Goal: Task Accomplishment & Management: Complete application form

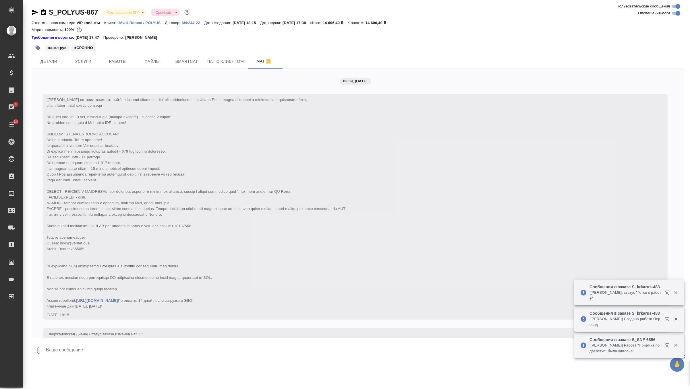
scroll to position [474, 0]
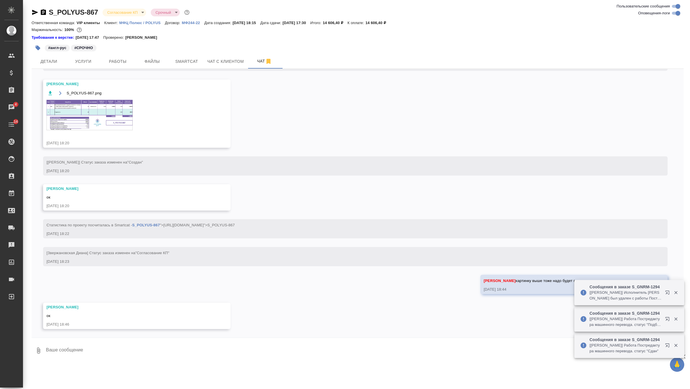
click at [133, 11] on body "🙏 .cls-1 fill:#fff; AWATERA Zverzhanovskaya Diana Клиенты Спецификации Заказы 4…" at bounding box center [345, 194] width 690 height 389
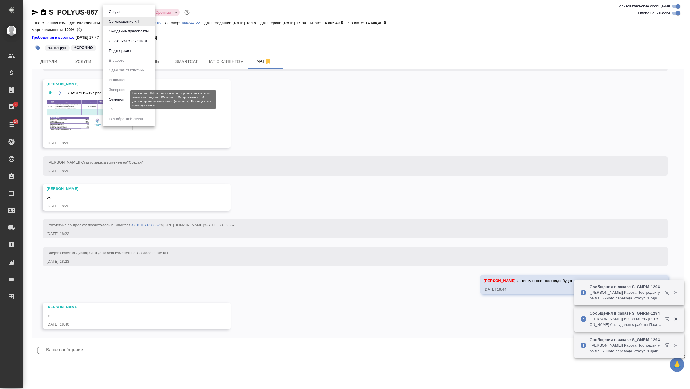
click at [123, 99] on button "Отменен" at bounding box center [116, 99] width 19 height 6
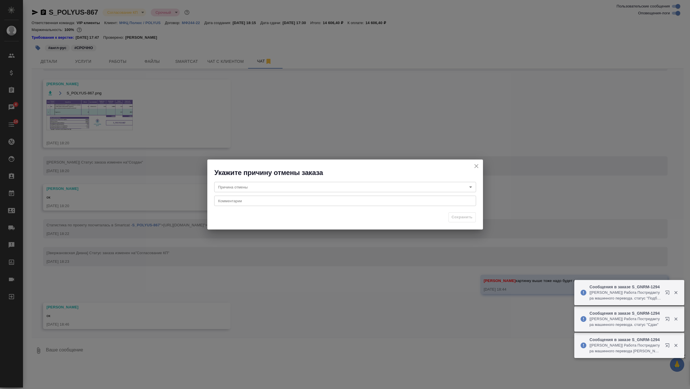
click at [234, 185] on body "🙏 .cls-1 fill:#fff; AWATERA Zverzhanovskaya Diana Клиенты Спецификации Заказы 4…" at bounding box center [345, 194] width 690 height 389
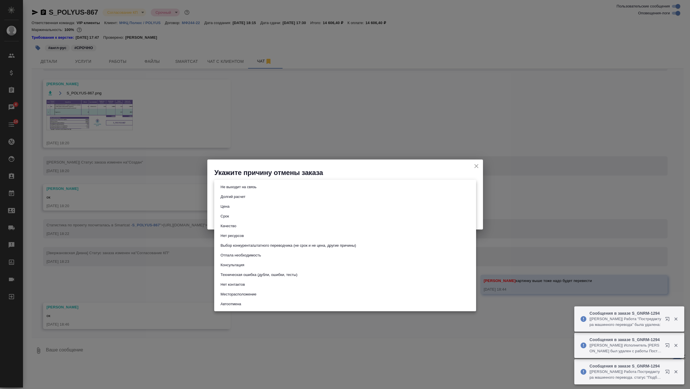
click at [244, 259] on li "Отпала необходимость" at bounding box center [345, 256] width 262 height 10
type input "noNeed"
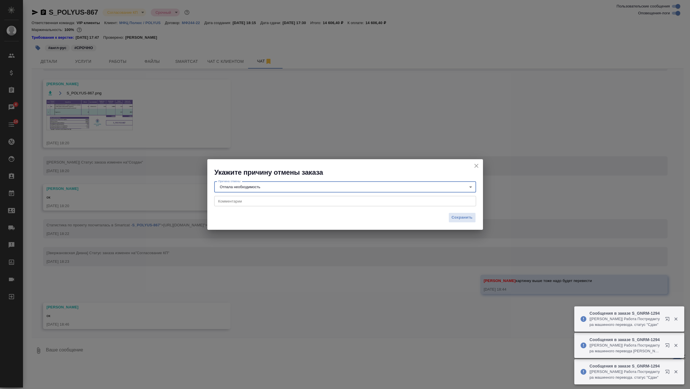
click at [255, 206] on div "x Комментарии" at bounding box center [345, 201] width 262 height 10
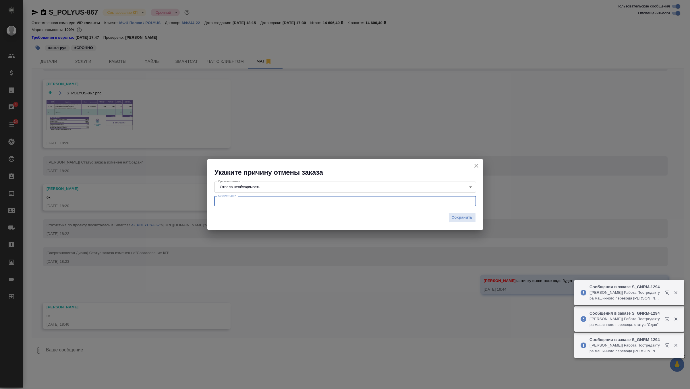
paste textarea "К сожалению, заказчик принял решение отменить данный заказ."
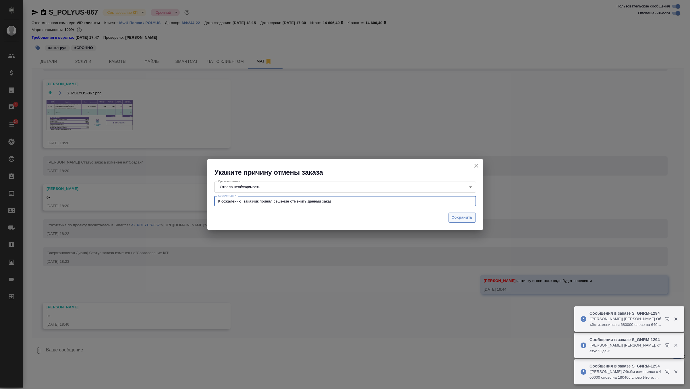
type textarea "К сожалению, заказчик принял решение отменить данный заказ."
click at [453, 218] on span "Сохранить" at bounding box center [462, 217] width 21 height 7
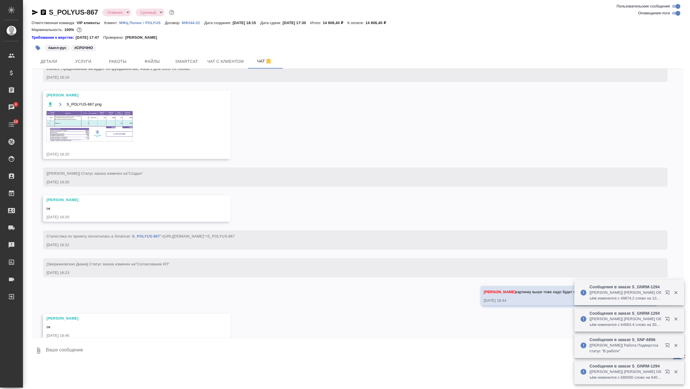
scroll to position [497, 0]
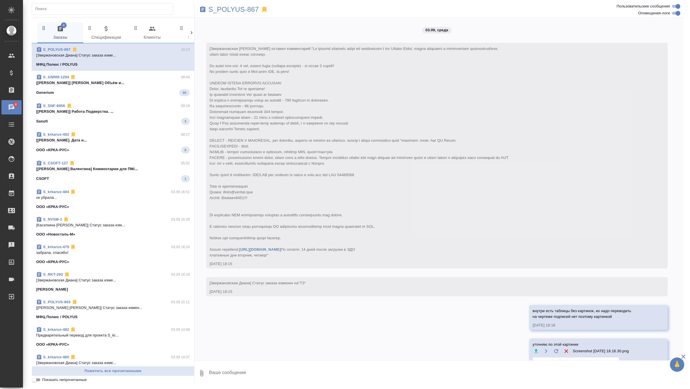
scroll to position [453, 0]
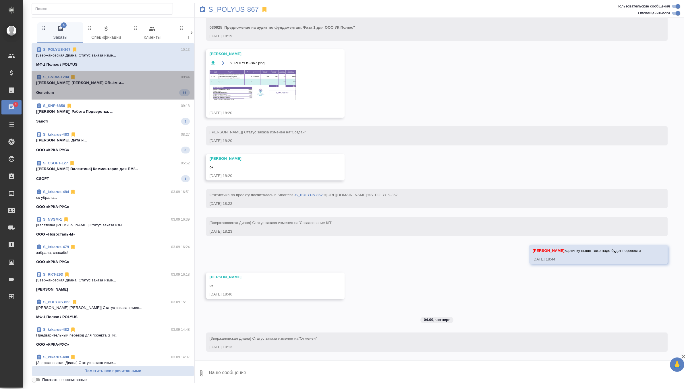
click at [139, 90] on div "Generium 66" at bounding box center [113, 92] width 154 height 7
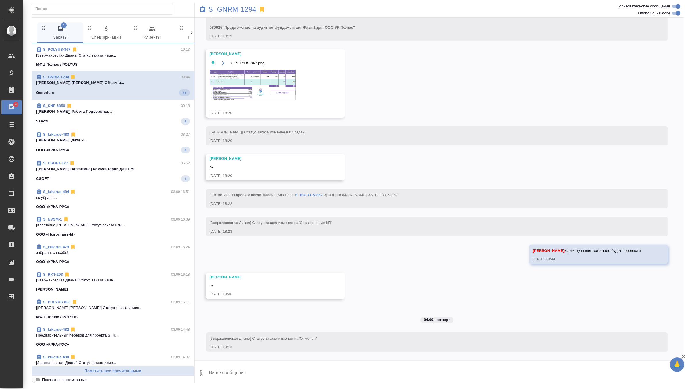
click at [137, 95] on div "Generium 66" at bounding box center [113, 92] width 154 height 7
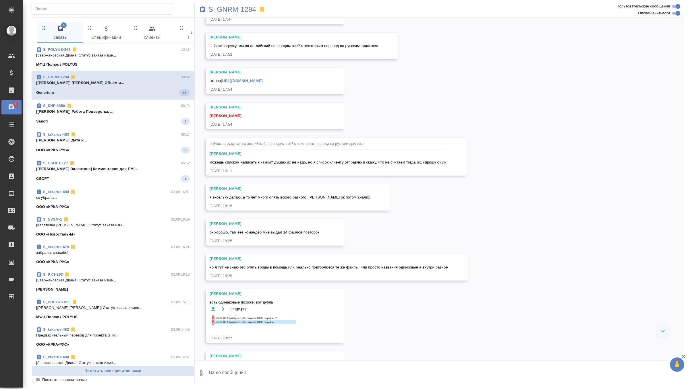
click at [146, 93] on div "Generium 66" at bounding box center [113, 92] width 154 height 7
click at [142, 109] on p "[Гусельников Роман] Работа Подверстка. ..." at bounding box center [113, 112] width 154 height 6
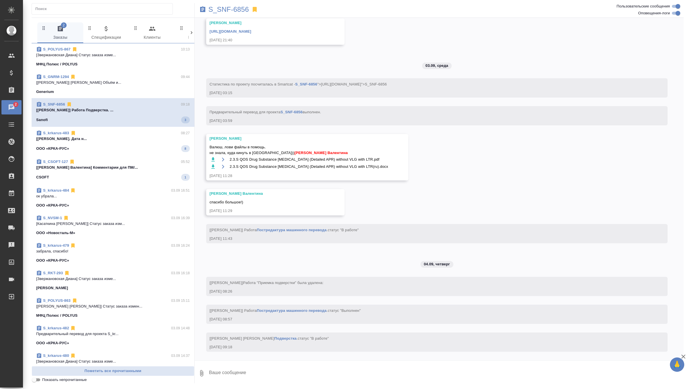
scroll to position [1914, 0]
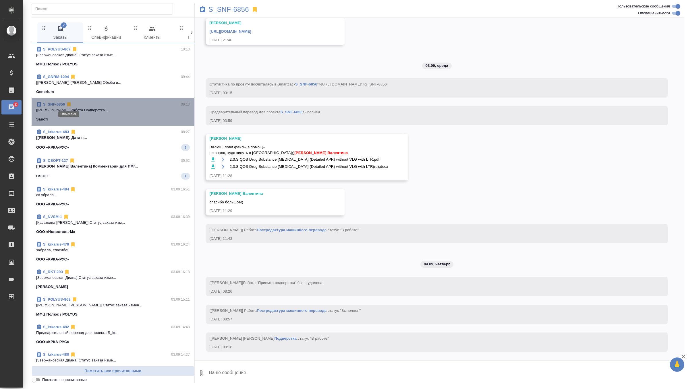
click at [71, 104] on icon at bounding box center [69, 105] width 6 height 6
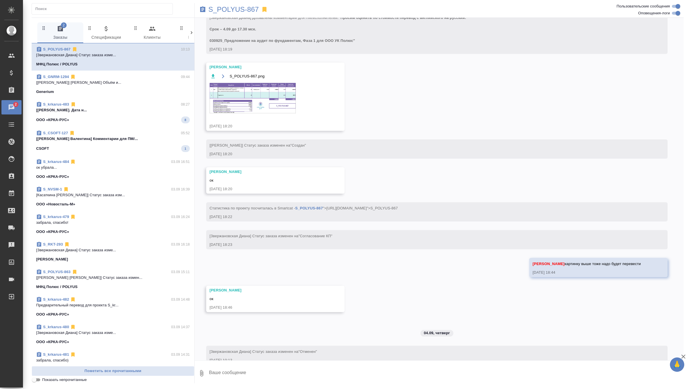
scroll to position [453, 0]
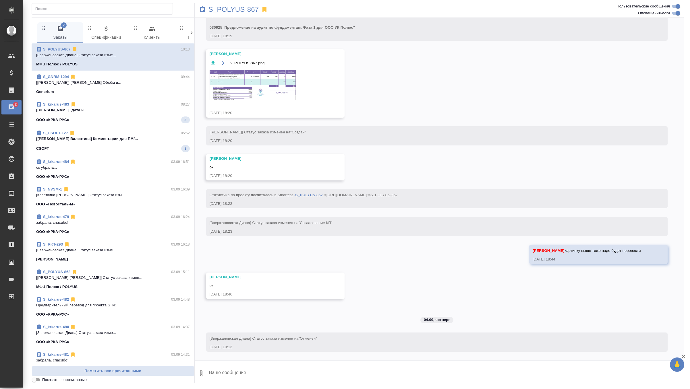
click at [128, 114] on span "S_krkarus-483 08:27 [Грабко Мария] Работа Подверстка. Дата н... ООО «КРКА-РУС» 8" at bounding box center [113, 113] width 154 height 22
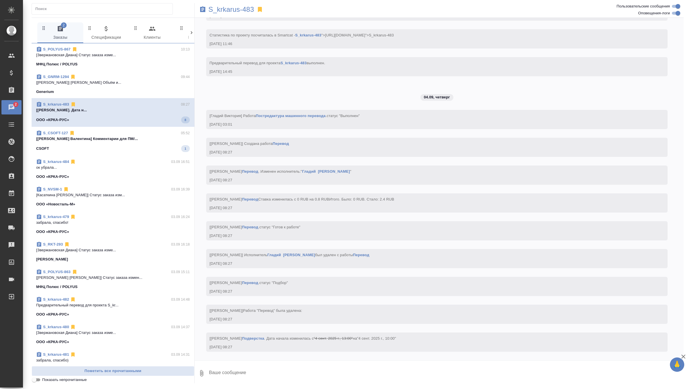
scroll to position [2174, 0]
click at [130, 141] on span "S_CSOFT-127 05:52 [Горшкова Валентина] Комментарии для ПМ/... CSOFT 1" at bounding box center [113, 140] width 154 height 22
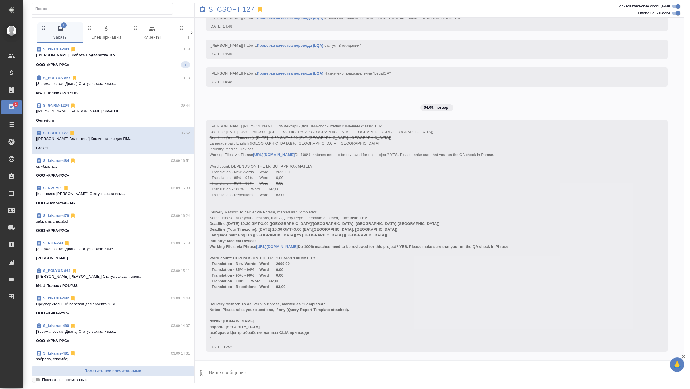
scroll to position [0, 0]
click at [103, 55] on p "[Петрова Валерия] Работа Подверстка. Ко..." at bounding box center [113, 56] width 154 height 6
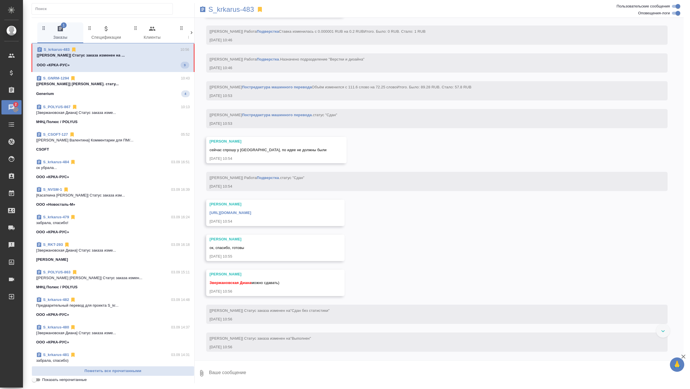
scroll to position [2889, 0]
click at [233, 372] on textarea at bounding box center [445, 374] width 475 height 20
type textarea "забрала, спасибо)"
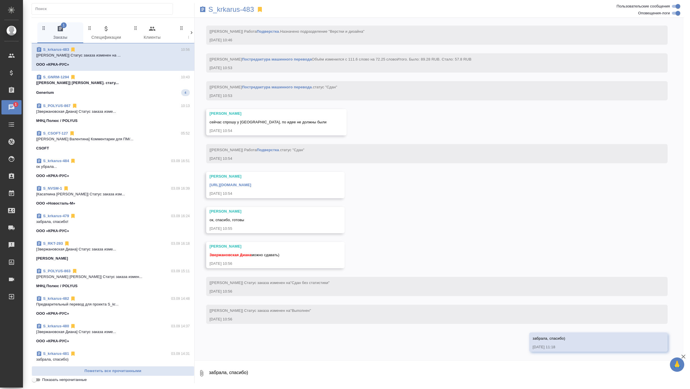
scroll to position [2917, 0]
click at [251, 184] on link "https://drive.awatera.com/apps/files/files/10274835?dir=/Shares/%D0%9E%D0%9E%D0…" at bounding box center [231, 185] width 42 height 4
click at [147, 81] on p "[Грабко Мария] Работа Корректура. стату..." at bounding box center [113, 83] width 154 height 6
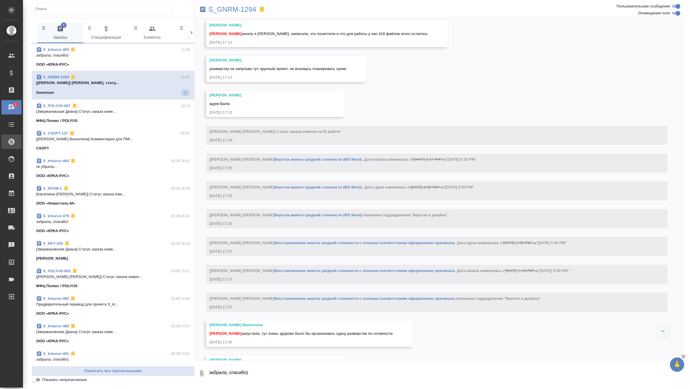
scroll to position [66838, 0]
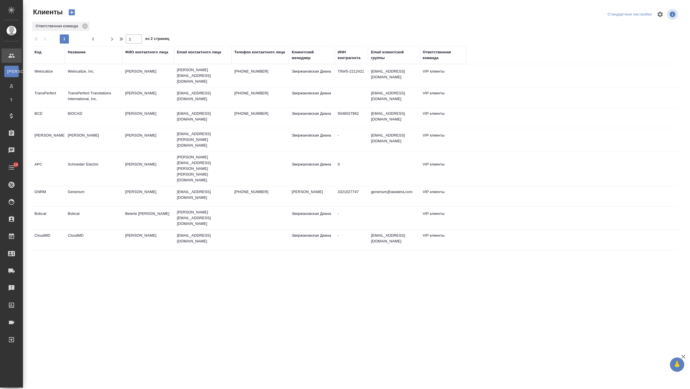
select select "RU"
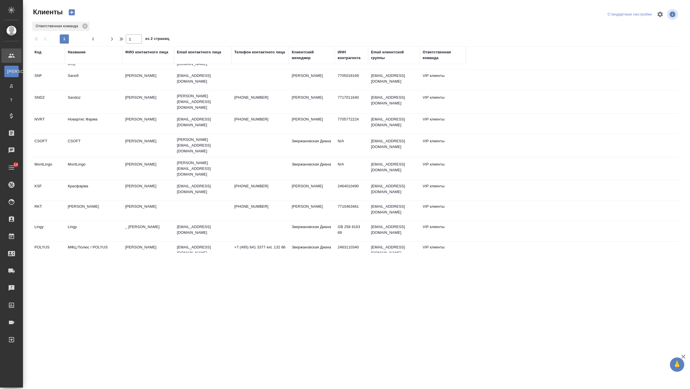
scroll to position [240, 0]
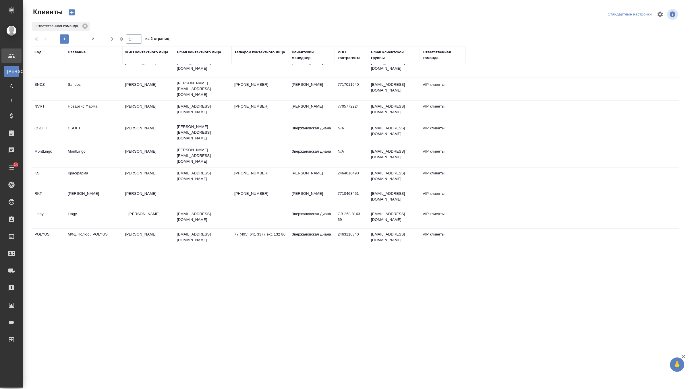
click at [133, 188] on td "[PERSON_NAME]" at bounding box center [148, 198] width 52 height 20
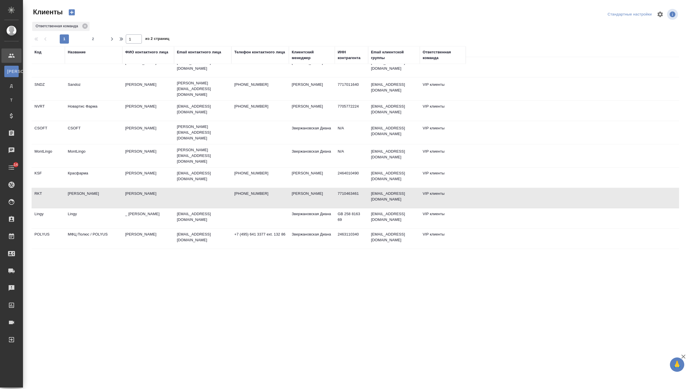
click at [133, 188] on td "[PERSON_NAME]" at bounding box center [148, 198] width 52 height 20
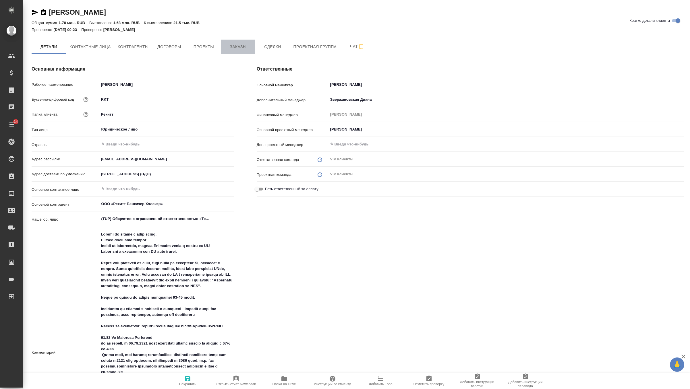
click at [239, 50] on span "Заказы" at bounding box center [238, 46] width 28 height 7
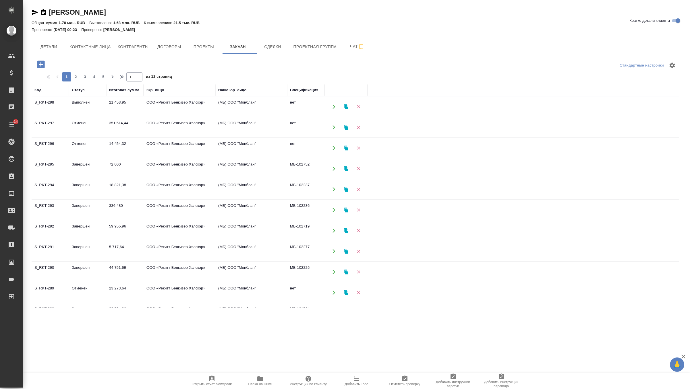
click at [104, 207] on td "Завершен" at bounding box center [87, 210] width 37 height 20
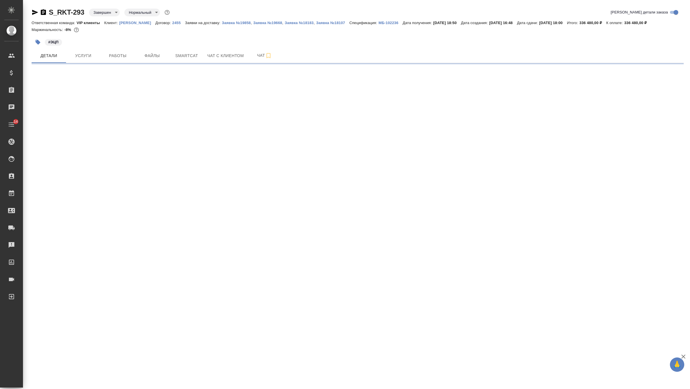
select select "RU"
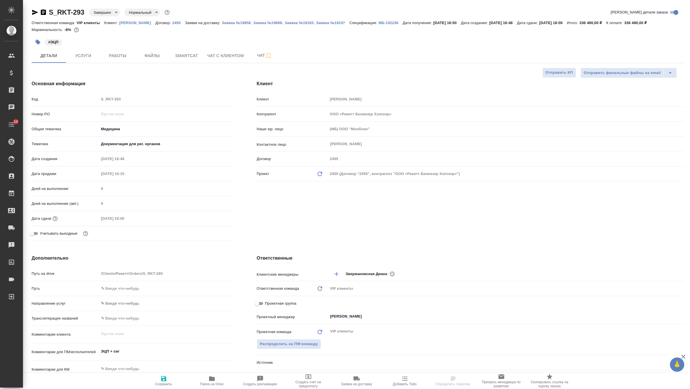
type textarea "x"
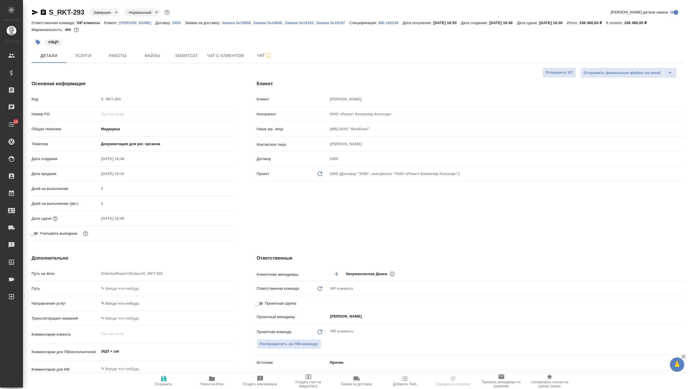
type textarea "x"
click at [34, 13] on icon "button" at bounding box center [35, 12] width 6 height 5
type textarea "x"
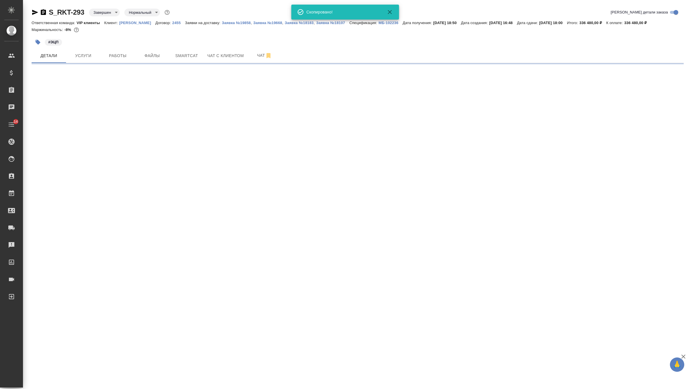
select select "RU"
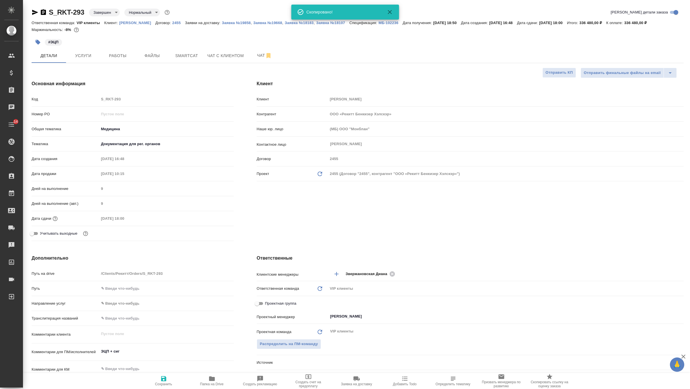
type textarea "x"
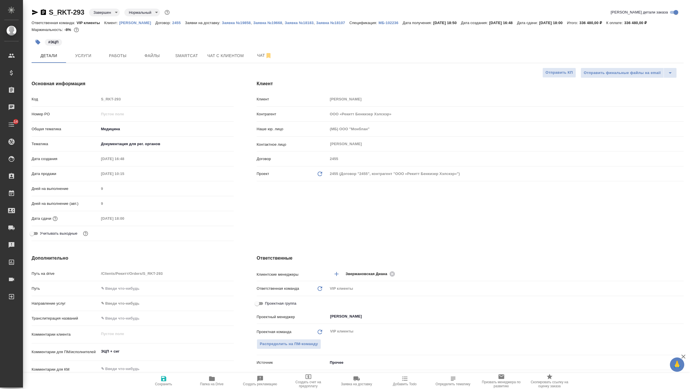
type textarea "x"
click at [403, 24] on p "МБ-102236" at bounding box center [390, 23] width 24 height 4
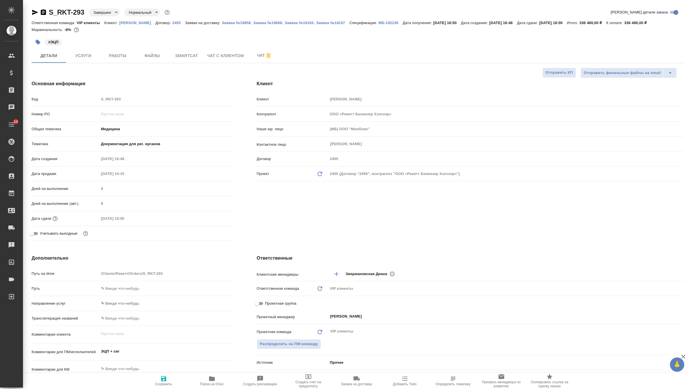
type textarea "x"
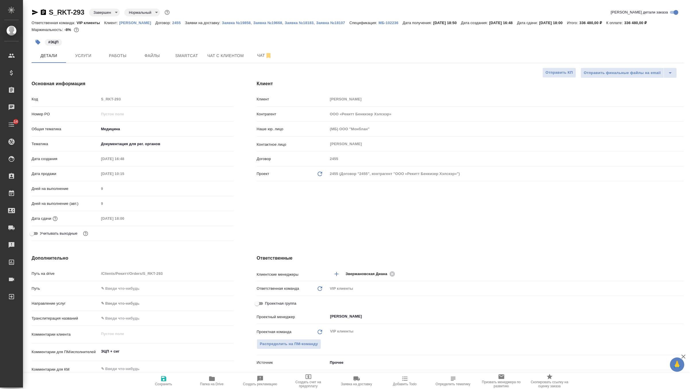
type textarea "x"
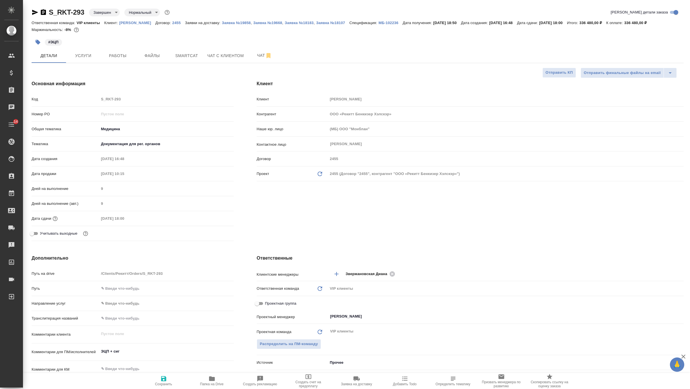
type textarea "x"
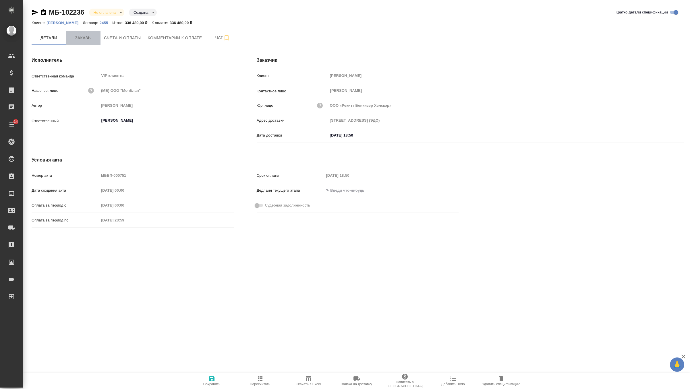
click at [83, 41] on span "Заказы" at bounding box center [83, 37] width 28 height 7
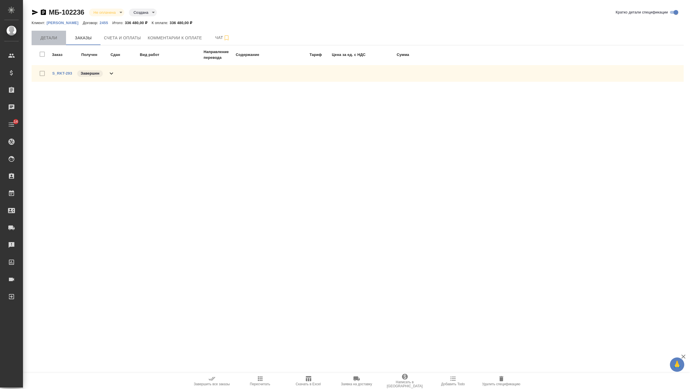
click at [49, 39] on span "Детали" at bounding box center [49, 37] width 28 height 7
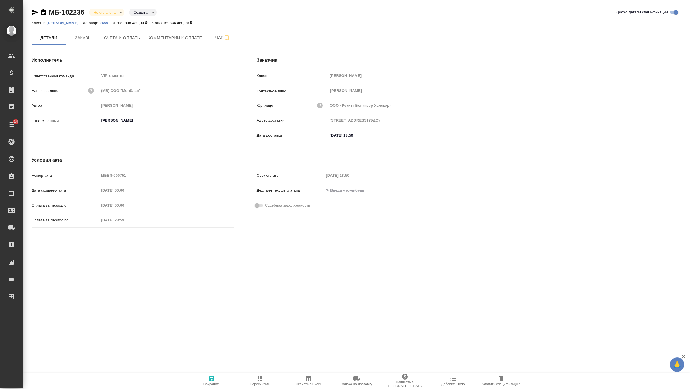
click at [172, 28] on div "МБ-102236 Не оплачена notPayed Создана created Кратко детали спецификации Клиен…" at bounding box center [357, 122] width 658 height 245
click at [172, 35] on span "Комментарии к оплате" at bounding box center [175, 37] width 54 height 7
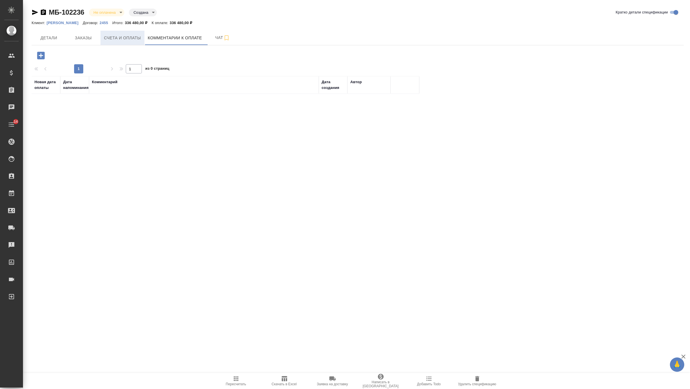
click at [103, 41] on button "Счета и оплаты" at bounding box center [122, 38] width 44 height 14
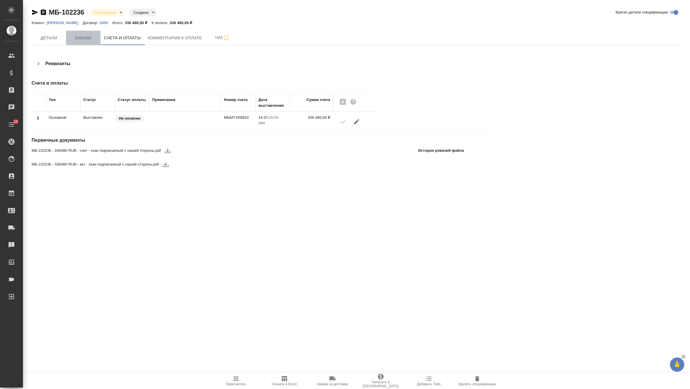
click at [83, 40] on span "Заказы" at bounding box center [83, 37] width 28 height 7
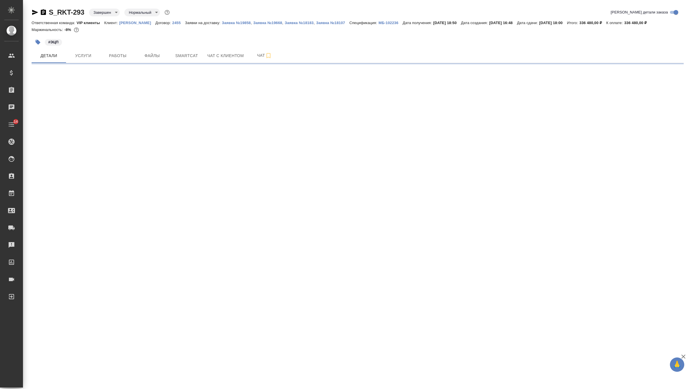
select select "RU"
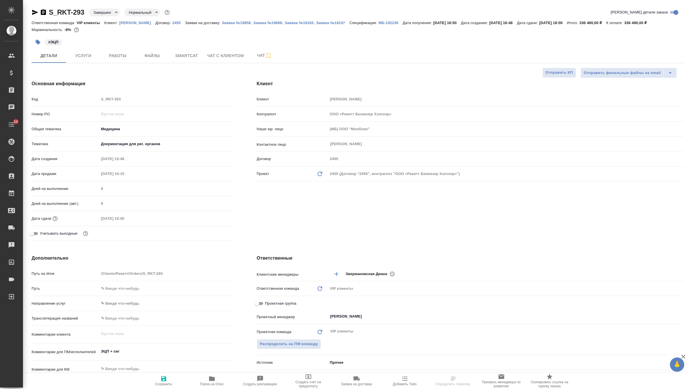
type textarea "x"
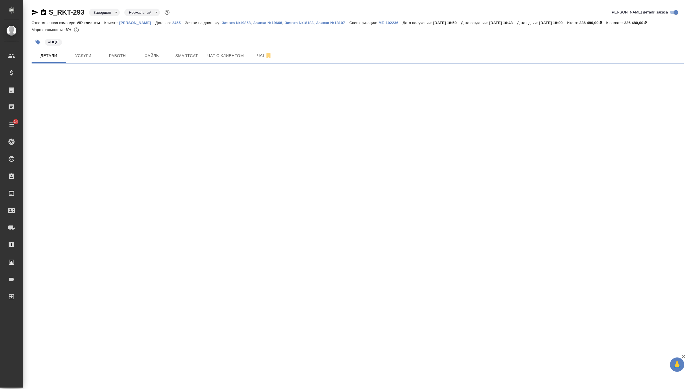
select select "RU"
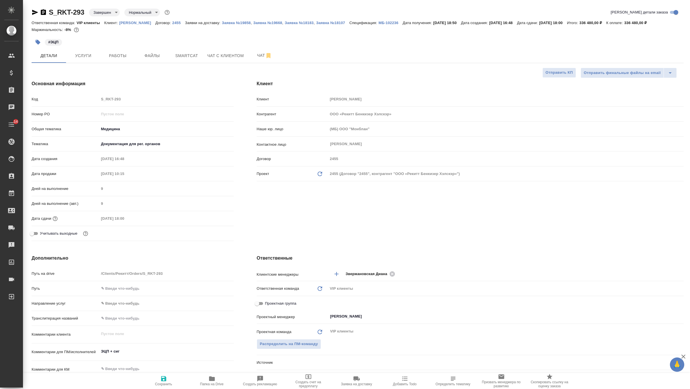
type textarea "x"
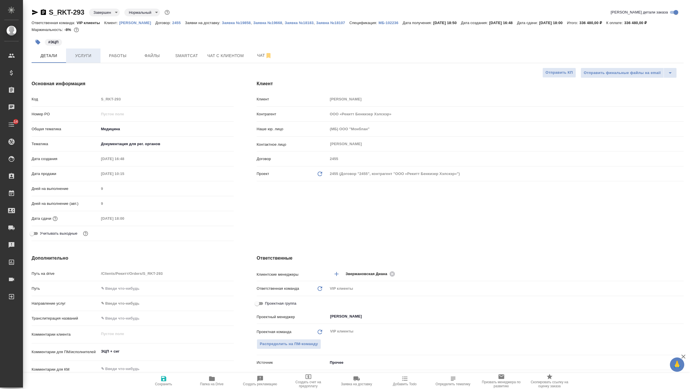
type textarea "x"
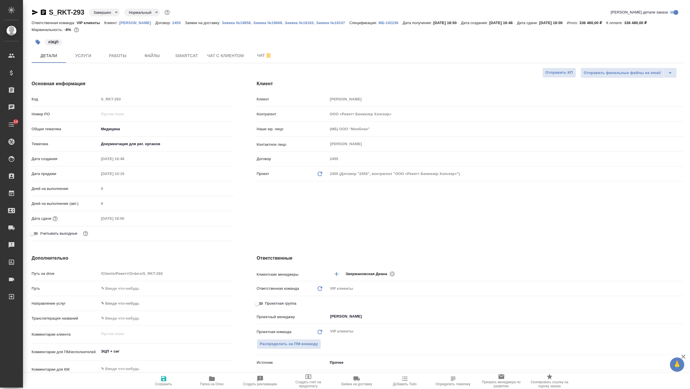
type textarea "x"
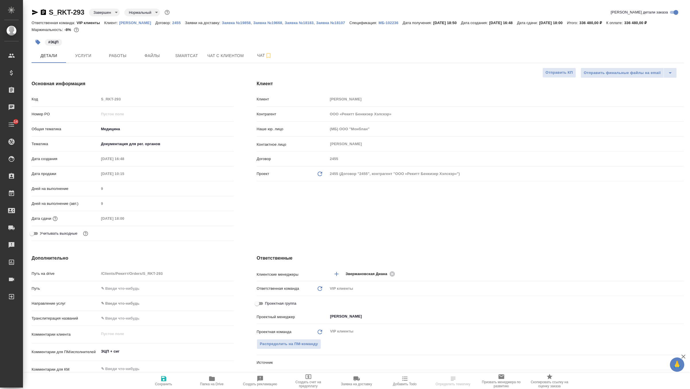
select select "RU"
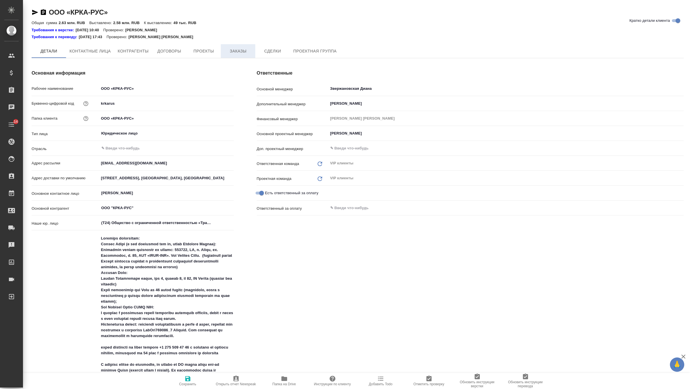
click at [242, 52] on span "Заказы" at bounding box center [238, 51] width 28 height 7
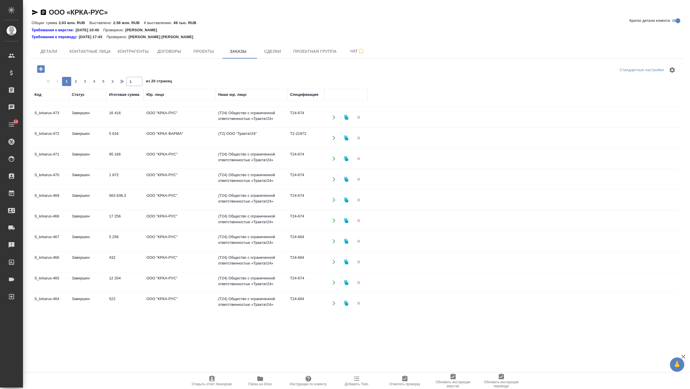
scroll to position [254, 0]
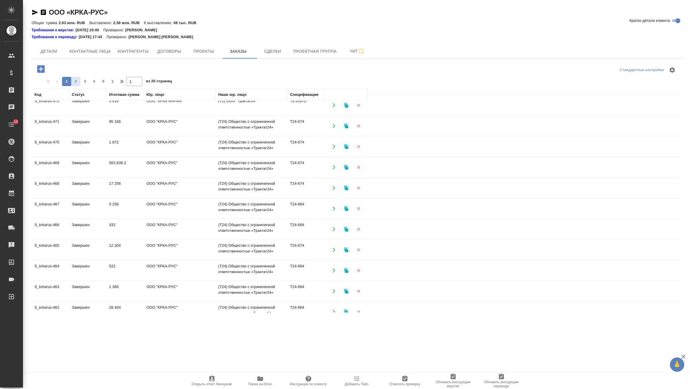
click at [73, 79] on span "2" at bounding box center [75, 82] width 9 height 6
type input "2"
click at [92, 225] on td "Завершен" at bounding box center [87, 229] width 37 height 20
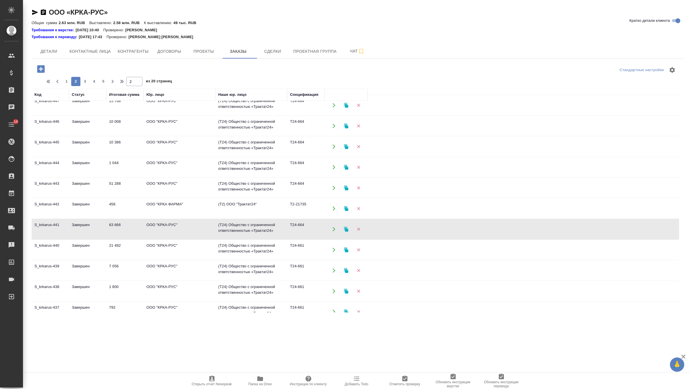
click at [92, 225] on td "Завершен" at bounding box center [87, 229] width 37 height 20
click at [110, 228] on td "63 666" at bounding box center [124, 229] width 37 height 20
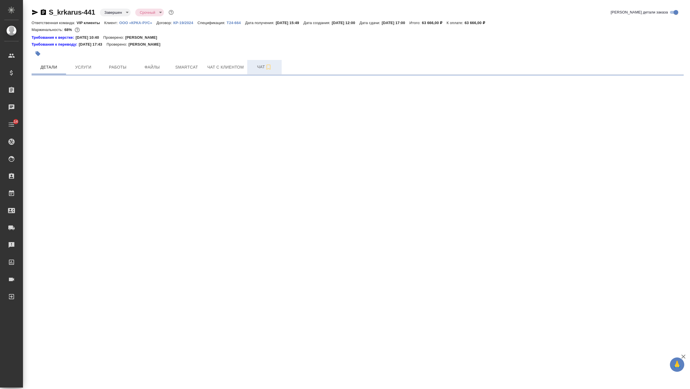
select select "RU"
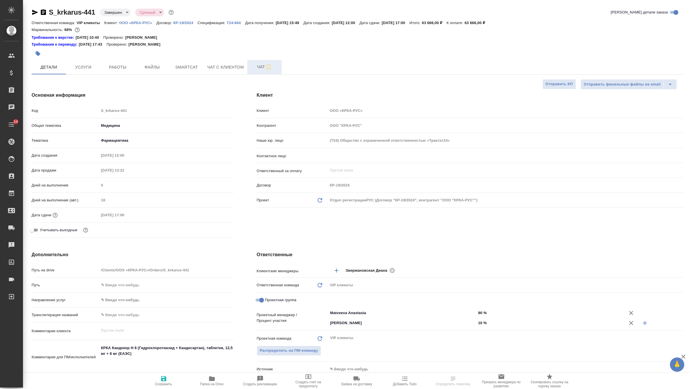
type textarea "x"
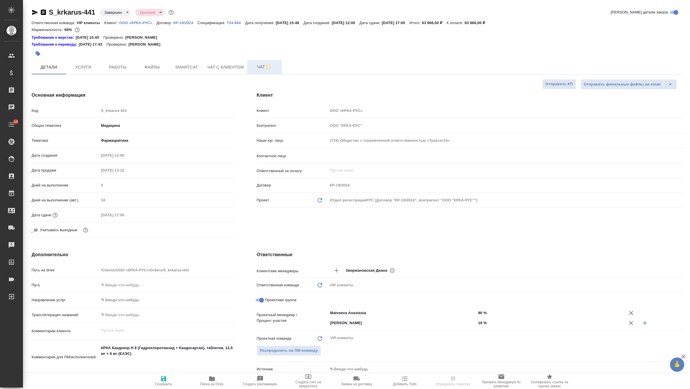
type textarea "x"
click at [256, 69] on span "Чат" at bounding box center [265, 66] width 28 height 7
type textarea "x"
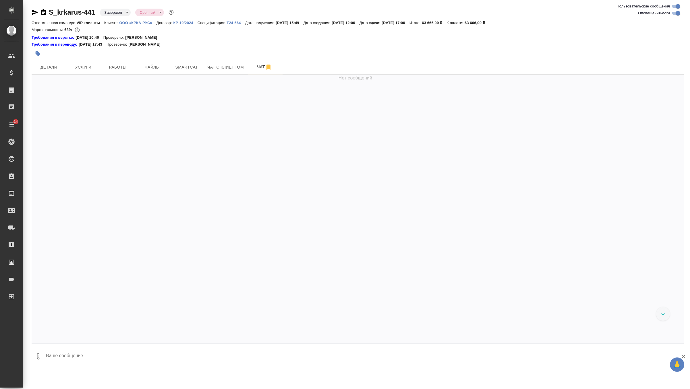
click at [127, 355] on textarea at bounding box center [364, 357] width 638 height 20
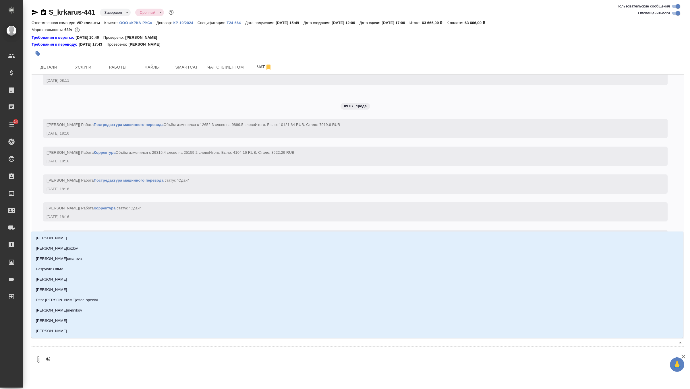
scroll to position [9081, 0]
type textarea "@г"
type input "г"
type textarea "@гр"
type input "гр"
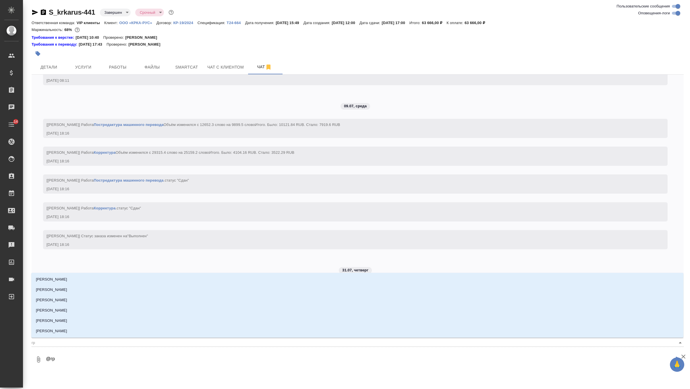
type textarea "@гра"
type input "гра"
type textarea "@граб"
type input "граб"
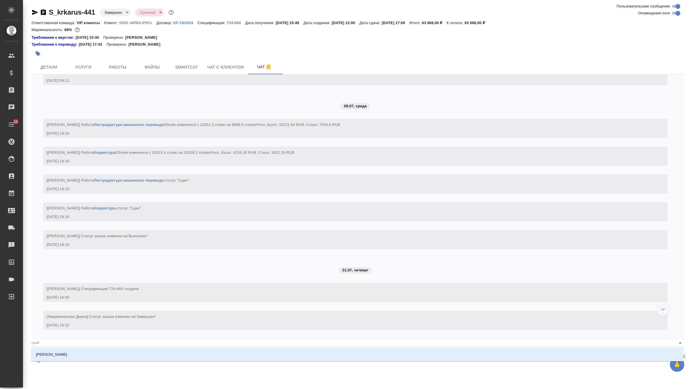
click at [105, 353] on li "Грабко Мария" at bounding box center [357, 355] width 652 height 10
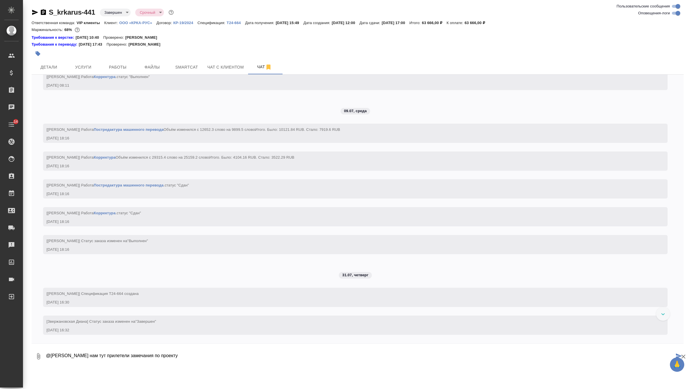
type textarea "@Грабко Мария нам тут прилетели замечания по проекту"
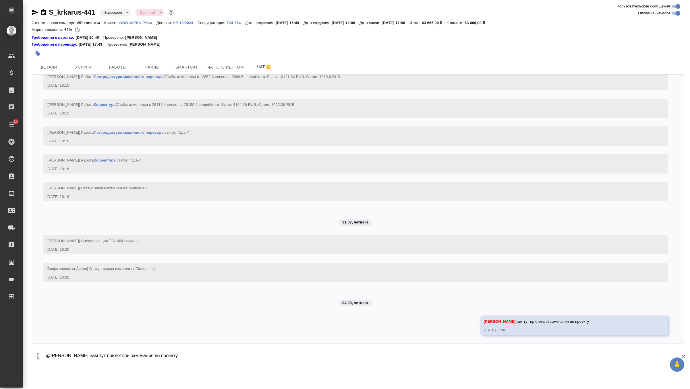
scroll to position [9167, 0]
paste textarea "В процессе ознакомления с переводами мы обнаружили ряд ошибок. Мы хотели бы обр…"
click at [57, 355] on textarea at bounding box center [359, 357] width 629 height 20
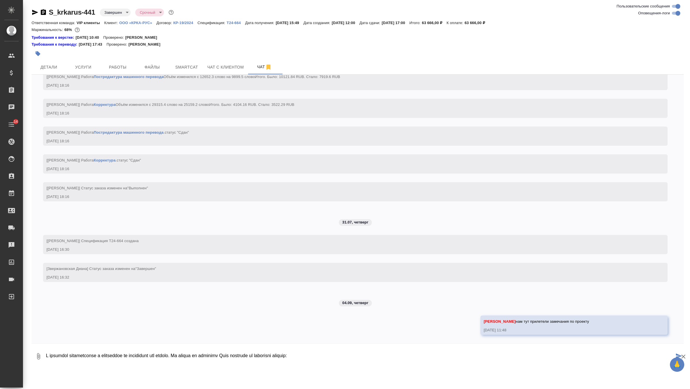
click at [57, 355] on textarea at bounding box center [359, 357] width 629 height 20
click at [39, 357] on icon "button" at bounding box center [38, 356] width 7 height 7
click at [42, 327] on span "С локального диска" at bounding box center [36, 326] width 39 height 7
click at [0, 0] on input "С локального диска" at bounding box center [0, 0] width 0 height 0
click at [272, 357] on textarea at bounding box center [359, 357] width 629 height 20
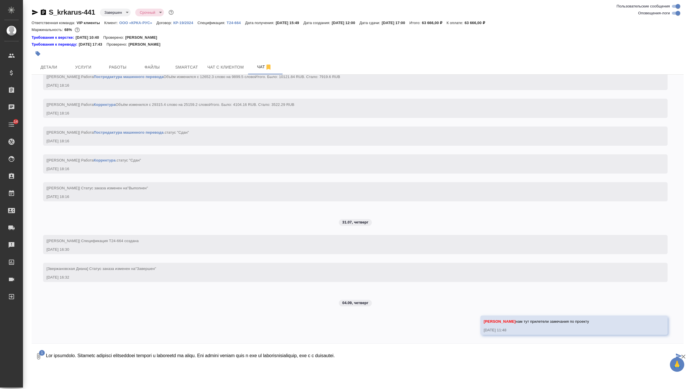
click at [272, 357] on textarea at bounding box center [359, 357] width 629 height 20
type textarea "Все документы. Инверсия названий действующих веществ и дозировок не нужна. Эти …"
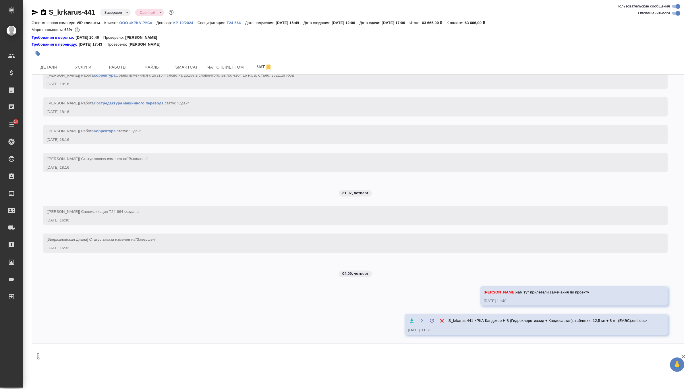
scroll to position [9196, 0]
click at [107, 359] on textarea at bounding box center [364, 357] width 638 height 20
type textarea "не знаю надо завести реклу или нет?"
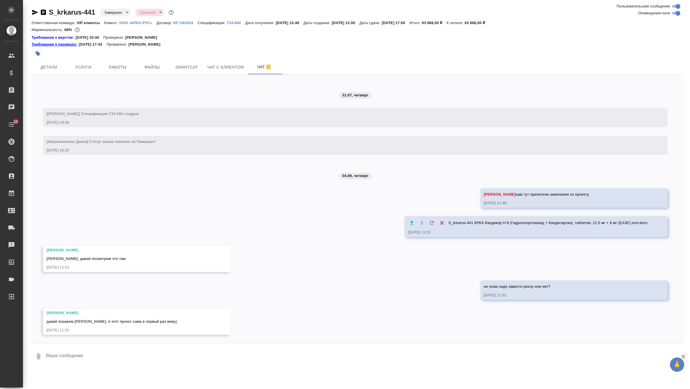
scroll to position [9294, 0]
click at [35, 13] on icon "button" at bounding box center [35, 12] width 6 height 5
click at [51, 67] on span "Детали" at bounding box center [49, 67] width 28 height 7
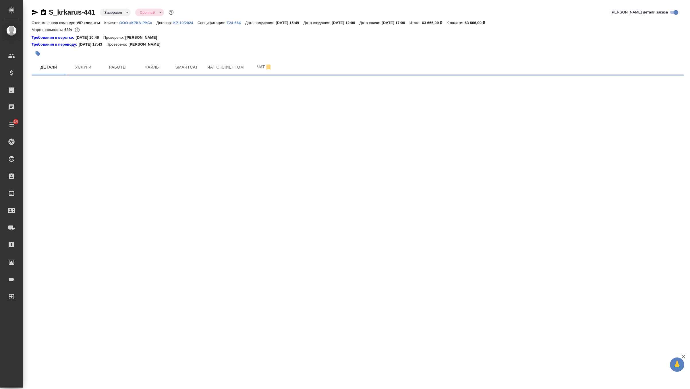
select select "RU"
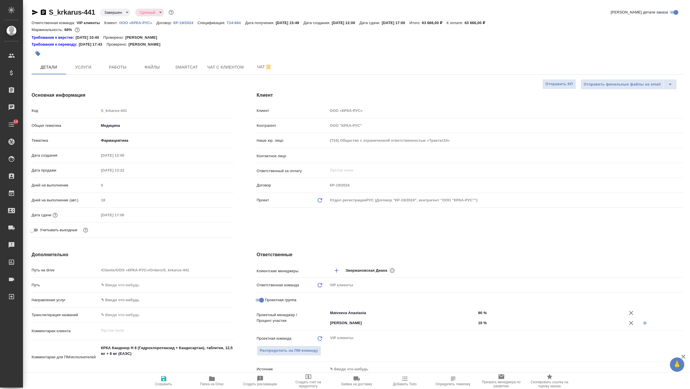
type textarea "x"
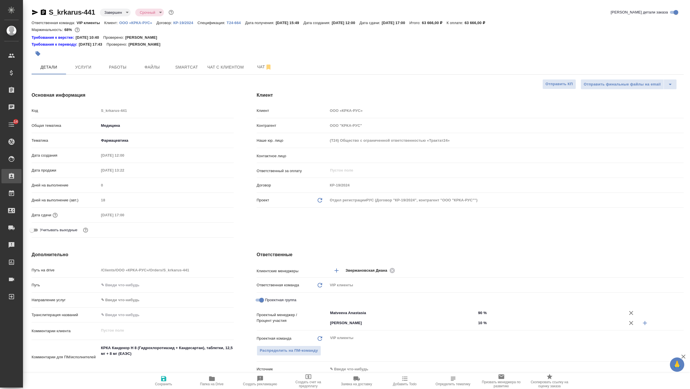
type textarea "x"
click at [258, 379] on icon "button" at bounding box center [260, 379] width 6 height 6
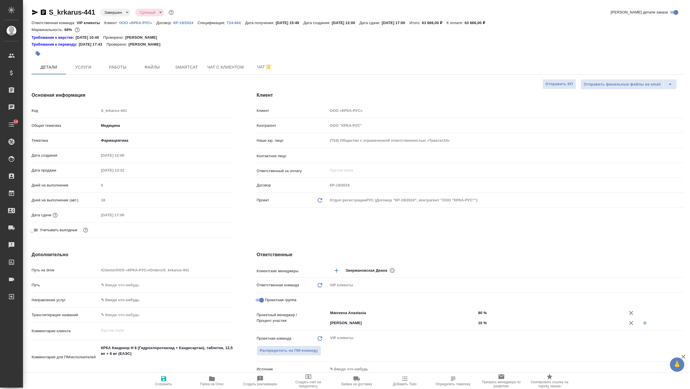
type textarea "x"
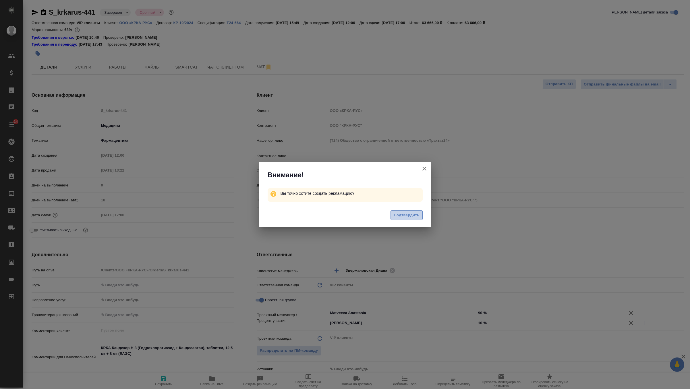
click at [413, 215] on span "Подтвердить" at bounding box center [407, 215] width 26 height 7
type textarea "x"
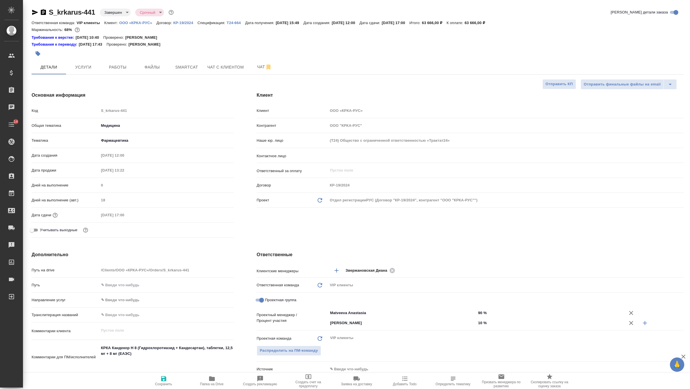
type textarea "x"
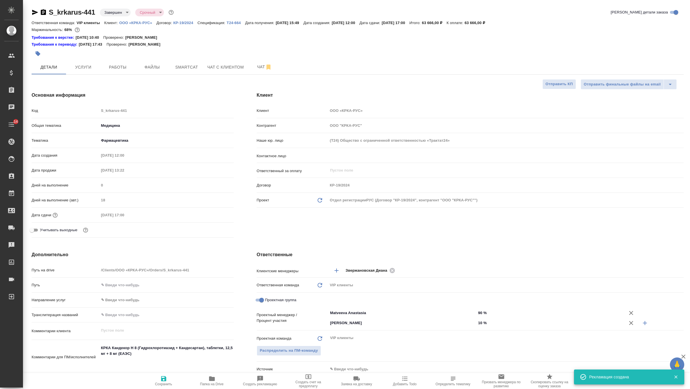
type textarea "x"
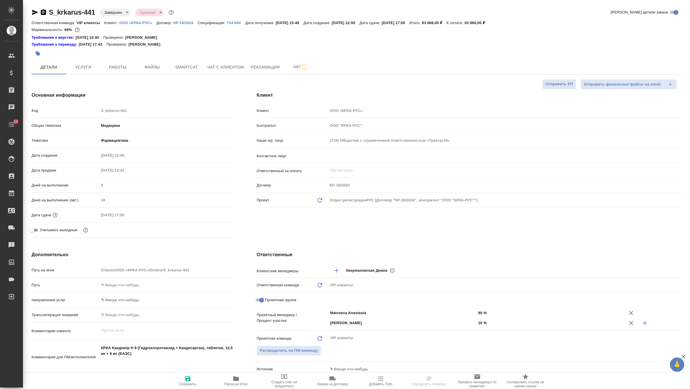
select select "RU"
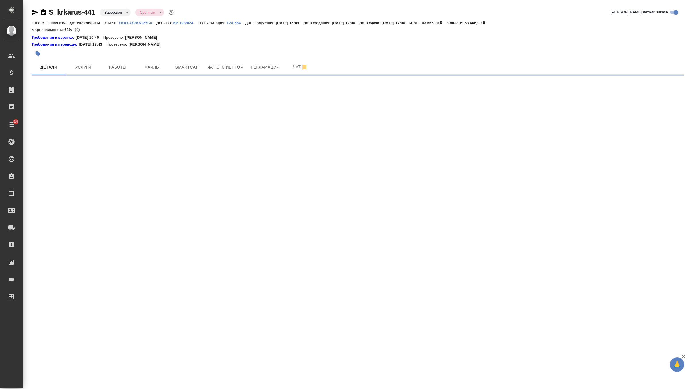
select select "RU"
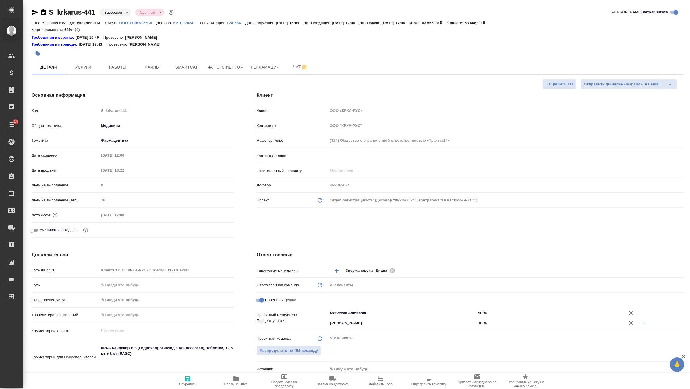
type textarea "x"
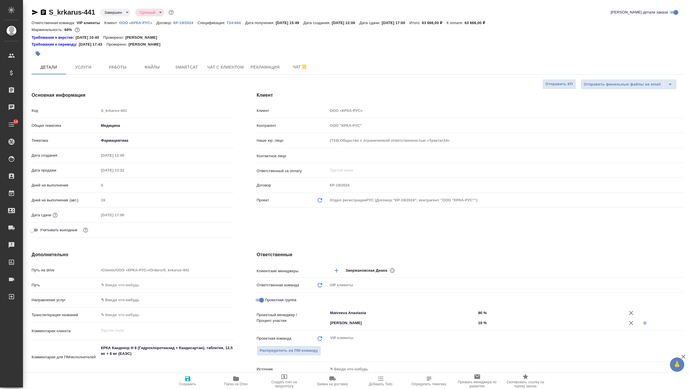
type textarea "x"
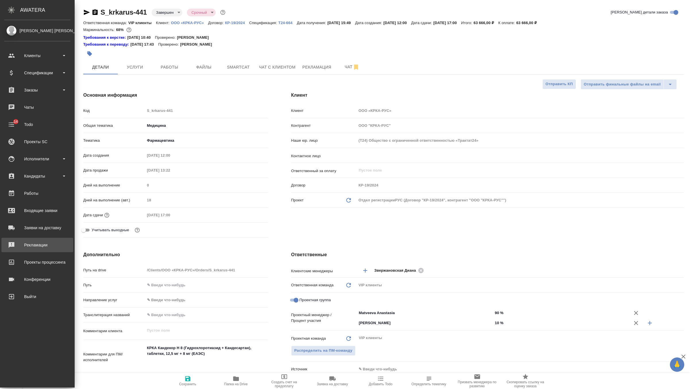
click at [38, 244] on div "Рекламации" at bounding box center [37, 245] width 66 height 9
type textarea "x"
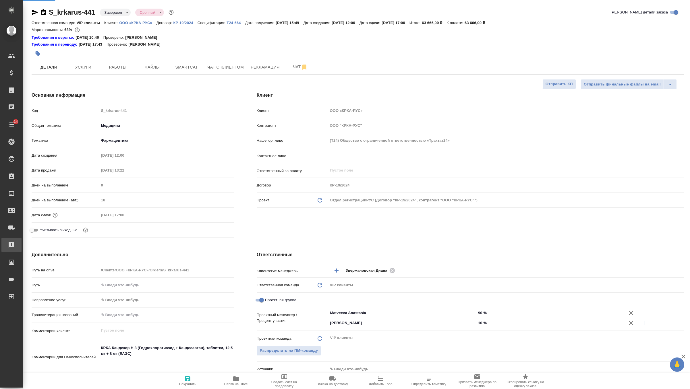
type textarea "x"
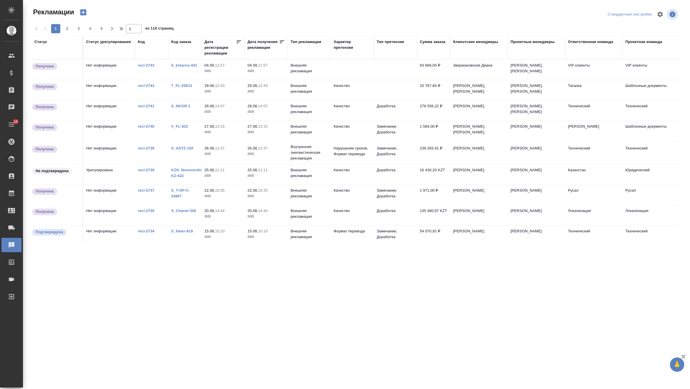
click at [228, 74] on p "2025" at bounding box center [222, 71] width 37 height 6
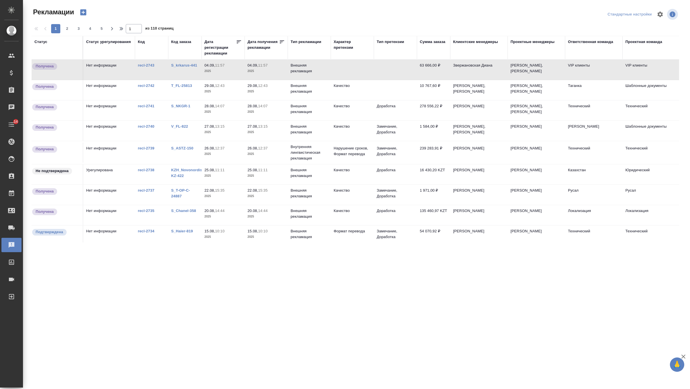
click at [387, 69] on td at bounding box center [395, 70] width 43 height 20
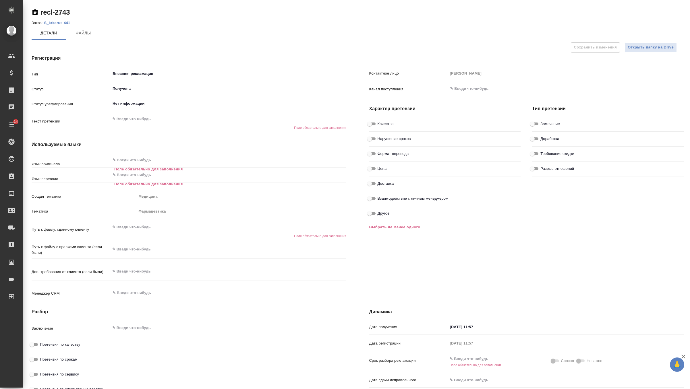
type textarea "x"
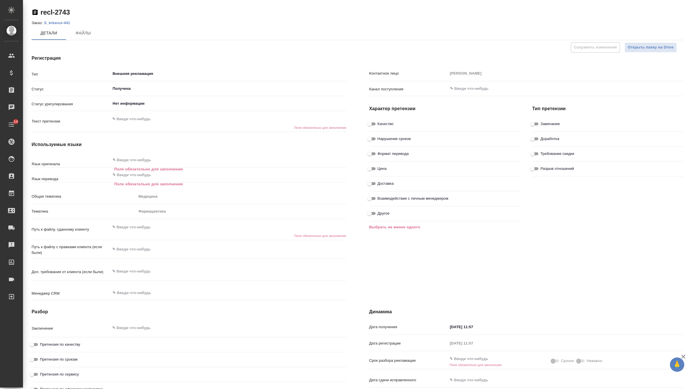
type textarea "x"
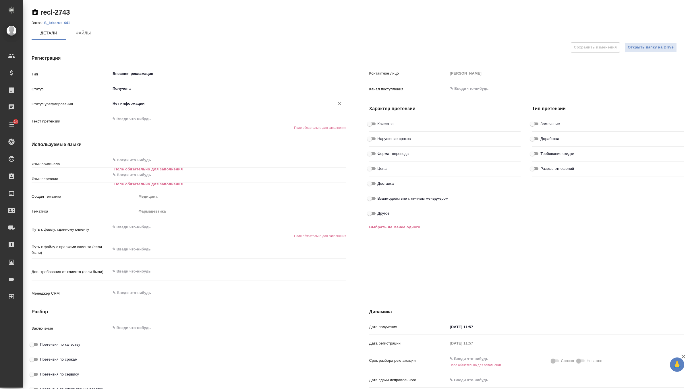
type textarea "x"
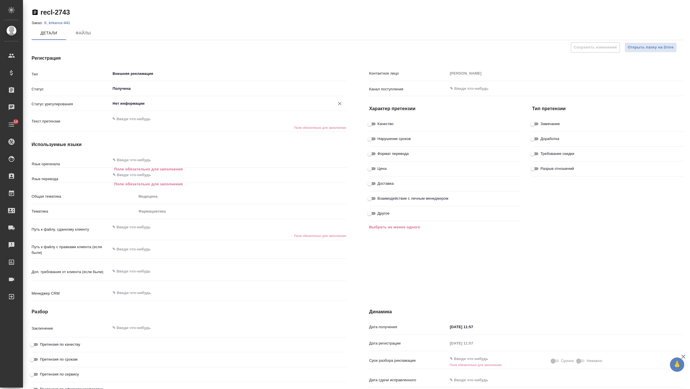
type textarea "x"
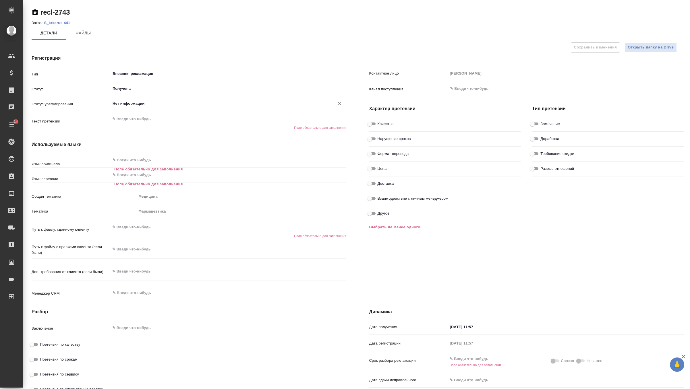
type textarea "x"
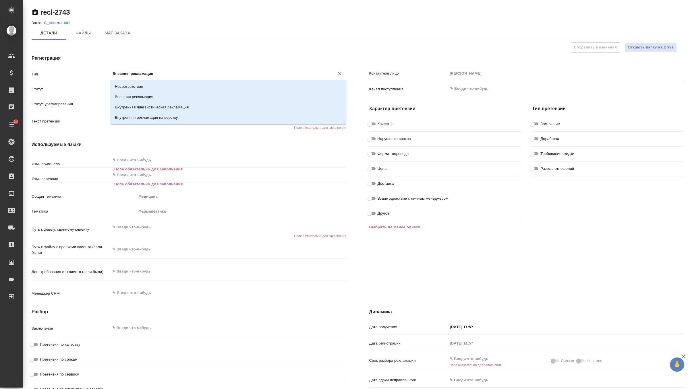
click at [169, 72] on input "Внешняя рекламация" at bounding box center [218, 73] width 213 height 7
click at [156, 96] on li "Внешняя рекламация" at bounding box center [228, 97] width 236 height 10
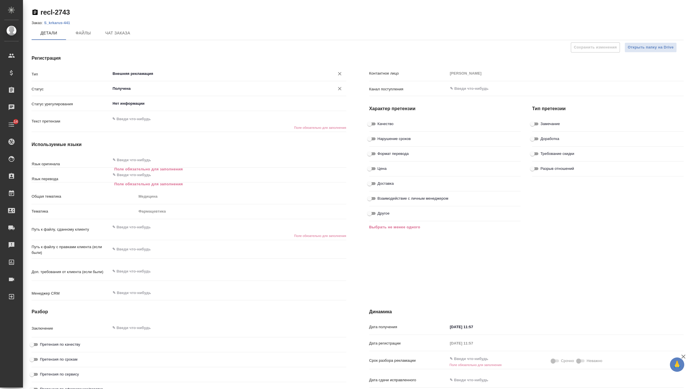
click at [151, 90] on input "Получена" at bounding box center [218, 88] width 213 height 7
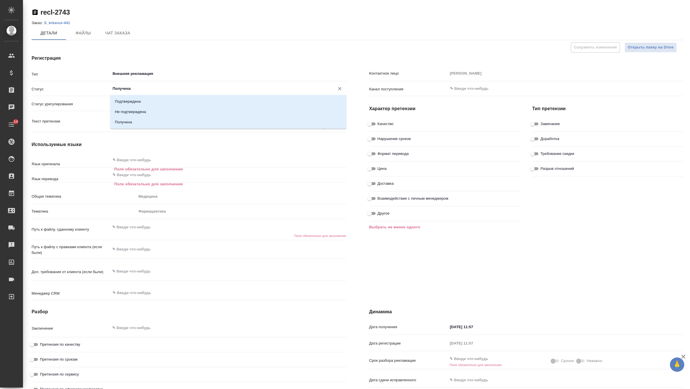
click at [167, 57] on h4 "Регистрация" at bounding box center [189, 58] width 315 height 7
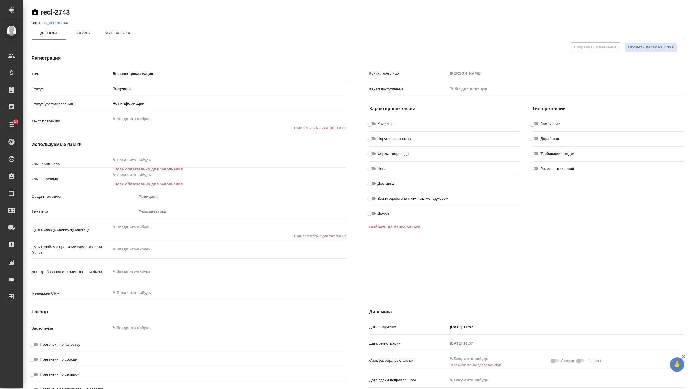
click at [138, 118] on textarea at bounding box center [228, 119] width 236 height 10
type textarea "x"
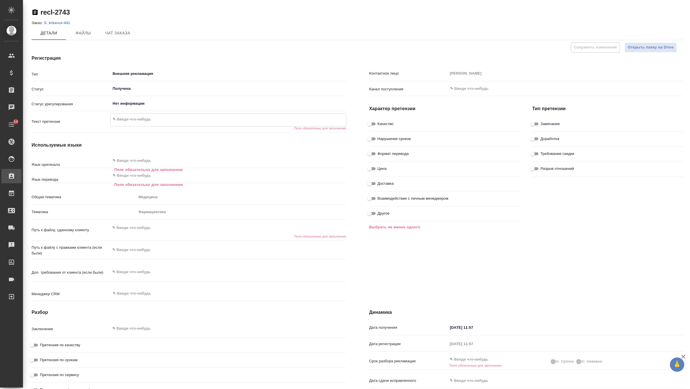
type textarea "x"
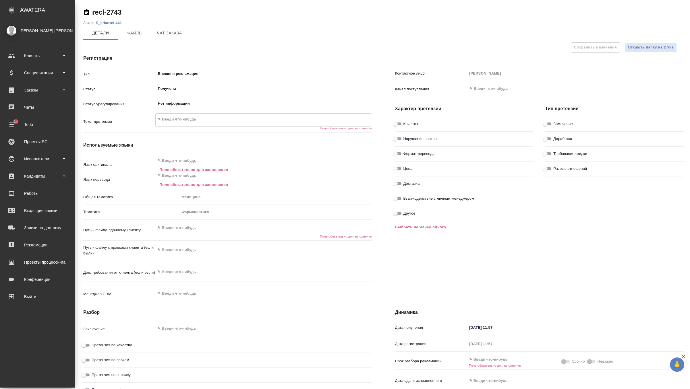
type textarea "x"
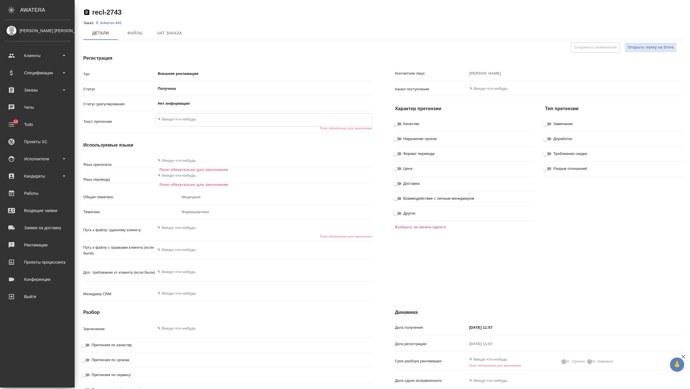
type textarea "x"
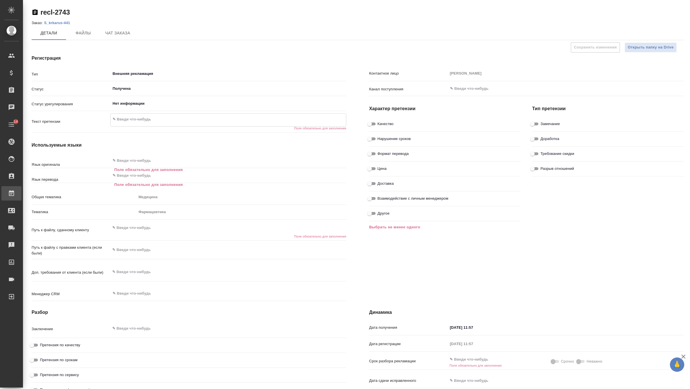
type textarea "x"
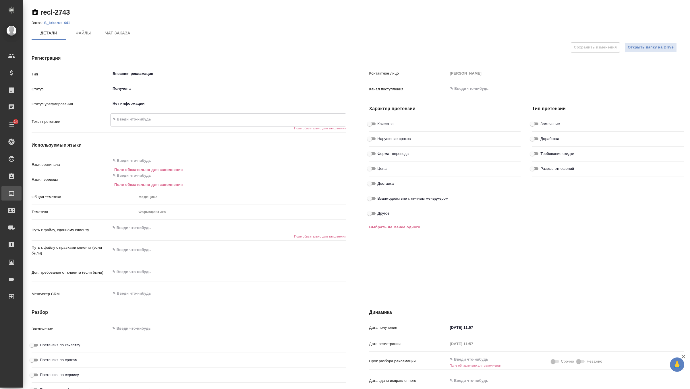
type textarea "x"
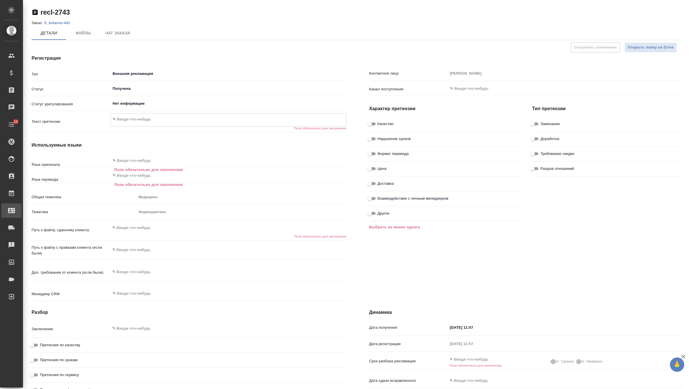
type textarea "x"
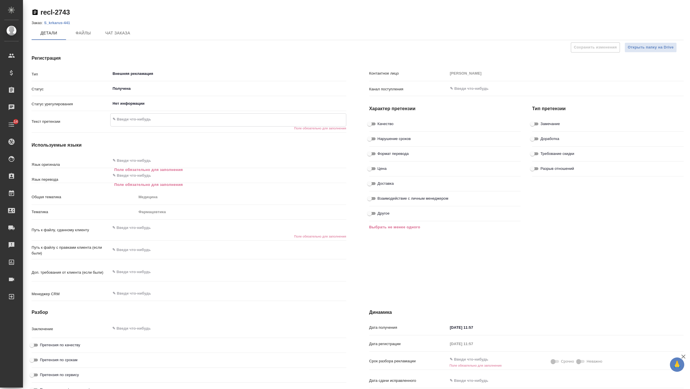
paste textarea "В процессе ознакомления с переводами мы обнаружили ряд ошибок. Мы хотели бы обр…"
type textarea "В процессе ознакомления с переводами мы обнаружили ряд ошибок. Мы хотели бы обр…"
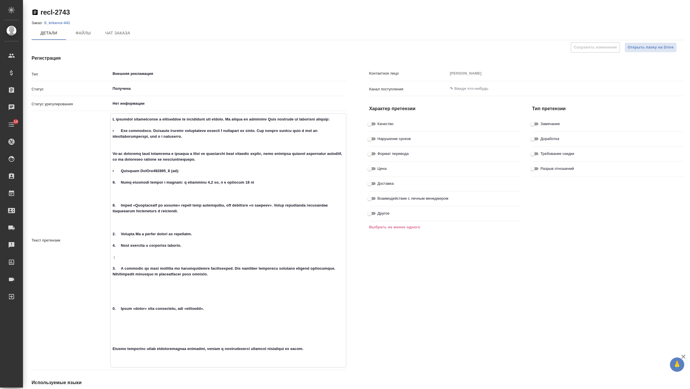
type textarea "x"
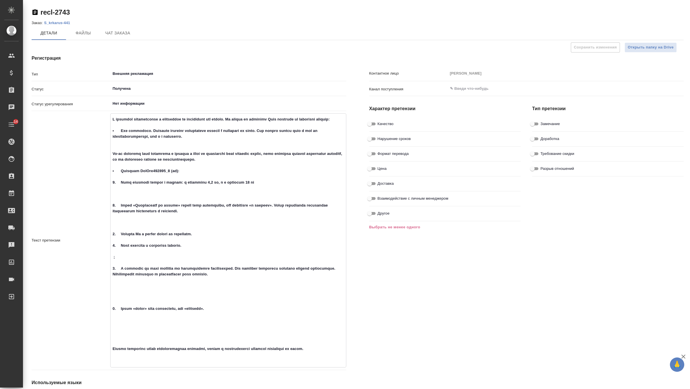
type textarea "x"
click at [134, 204] on textarea at bounding box center [228, 240] width 235 height 251
type textarea "В процессе ознакомления с переводами мы обнаружили ряд ошибок. Мы хотели бы обр…"
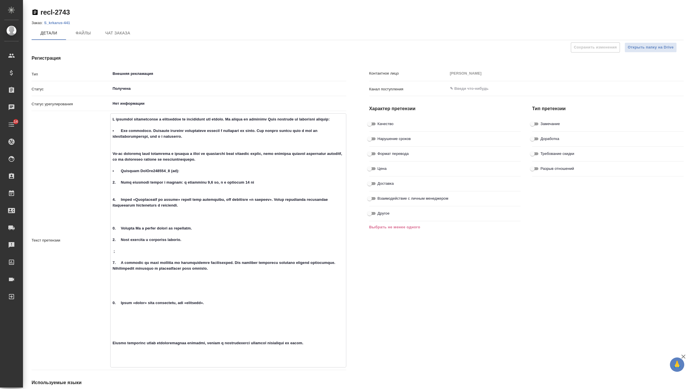
type textarea "x"
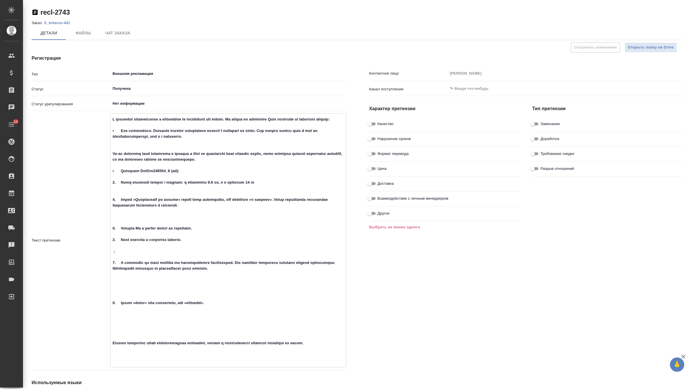
type textarea "x"
click at [126, 258] on textarea at bounding box center [228, 237] width 235 height 245
type textarea "В процессе ознакомления с переводами мы обнаружили ряд ошибок. Мы хотели бы обр…"
type textarea "x"
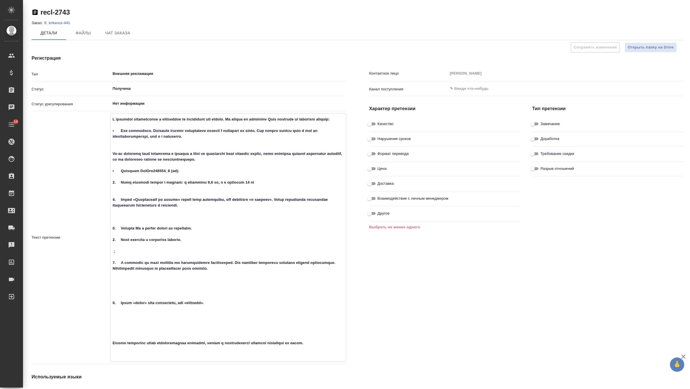
type textarea "x"
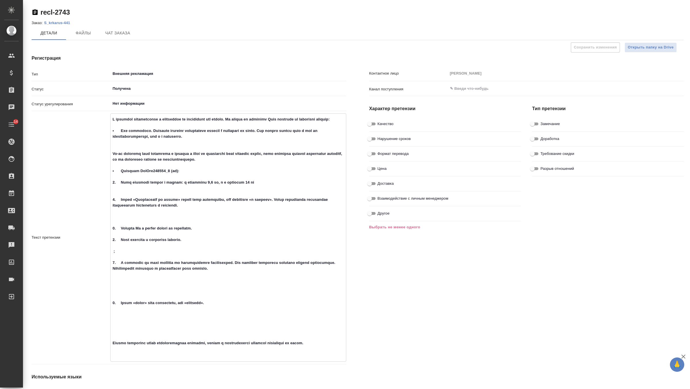
type textarea "x"
type textarea "В процессе ознакомления с переводами мы обнаружили ряд ошибок. Мы хотели бы обр…"
type textarea "x"
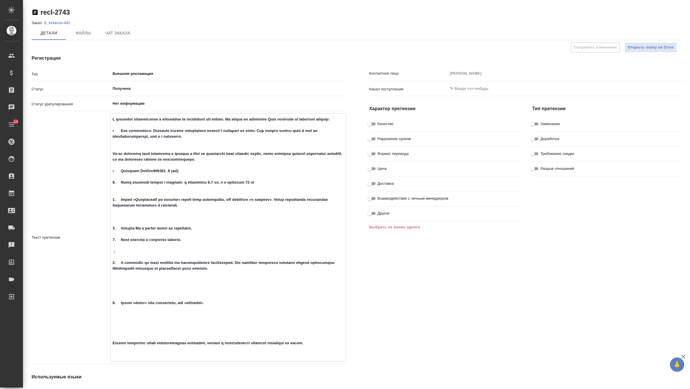
type textarea "x"
type textarea "В процессе ознакомления с переводами мы обнаружили ряд ошибок. Мы хотели бы обр…"
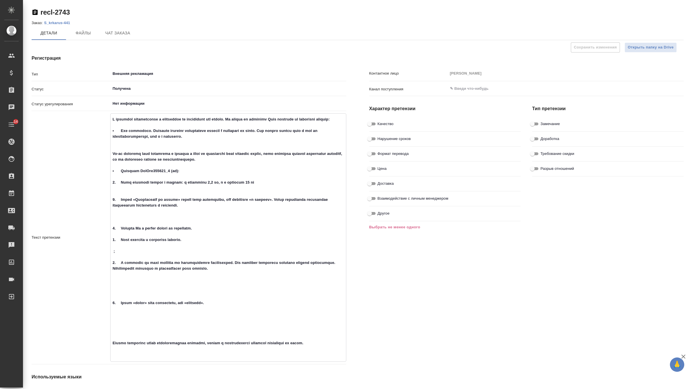
type textarea "x"
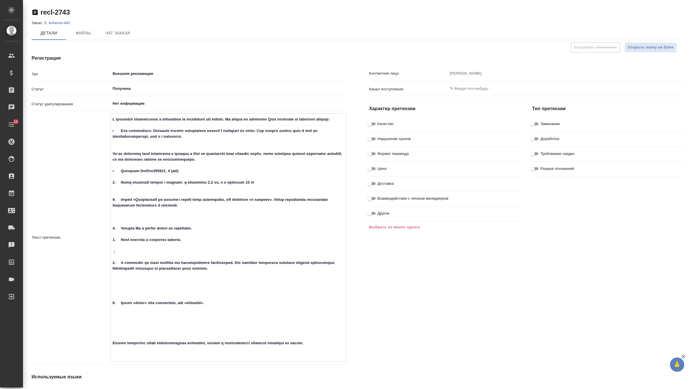
type textarea "x"
type textarea "В процессе ознакомления с переводами мы обнаружили ряд ошибок. Мы хотели бы обр…"
type textarea "x"
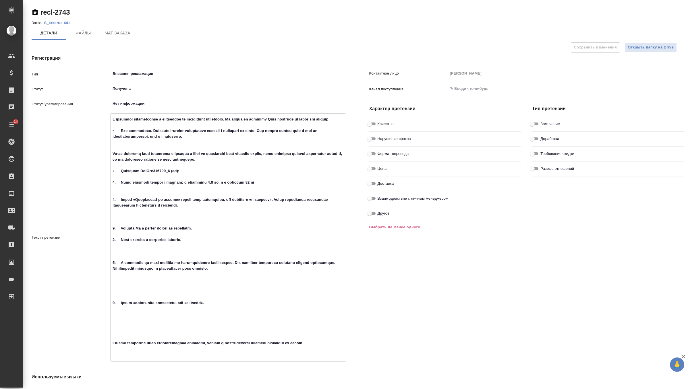
type textarea "x"
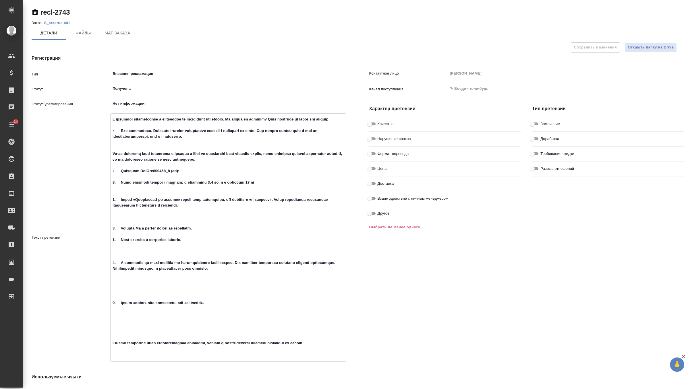
type textarea "В процессе ознакомления с переводами мы обнаружили ряд ошибок. Мы хотели бы обр…"
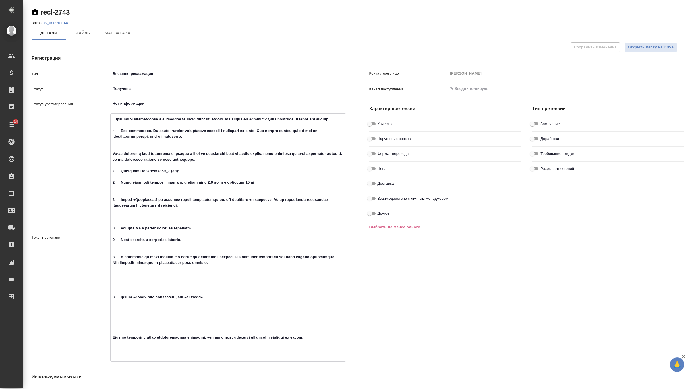
type textarea "x"
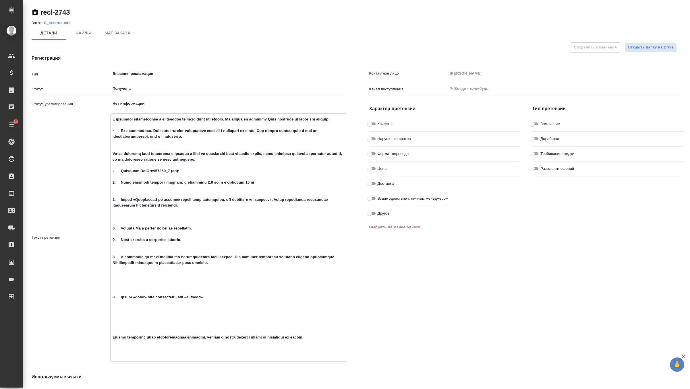
type textarea "x"
click at [133, 300] on textarea at bounding box center [228, 234] width 235 height 239
click at [133, 297] on textarea at bounding box center [228, 234] width 235 height 239
type textarea "В процессе ознакомления с переводами мы обнаружили ряд ошибок. Мы хотели бы обр…"
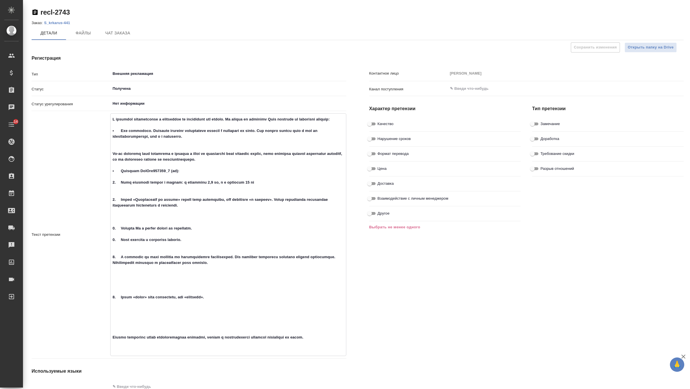
type textarea "x"
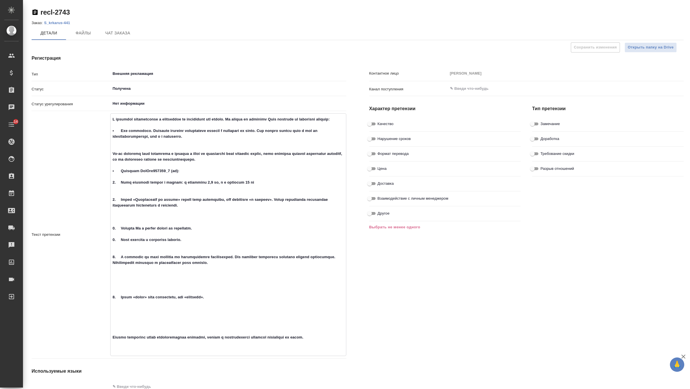
type textarea "x"
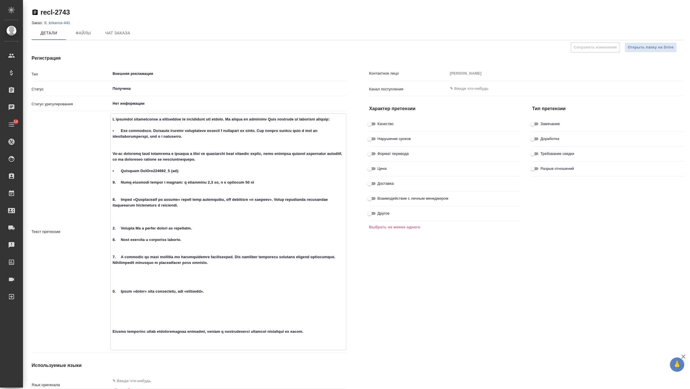
type textarea "В процессе ознакомления с переводами мы обнаружили ряд ошибок. Мы хотели бы обр…"
type textarea "x"
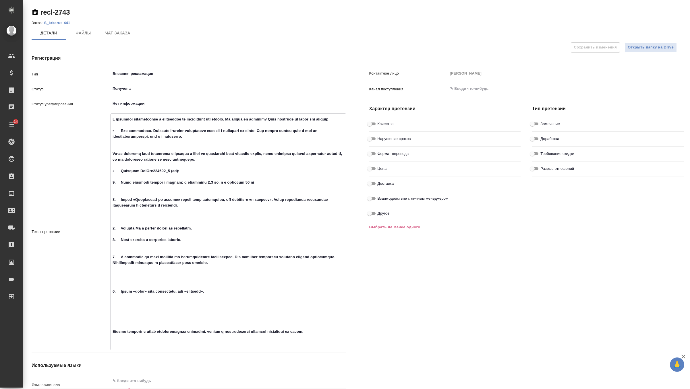
type textarea "x"
type textarea "В процессе ознакомления с переводами мы обнаружили ряд ошибок. Мы хотели бы обр…"
type textarea "x"
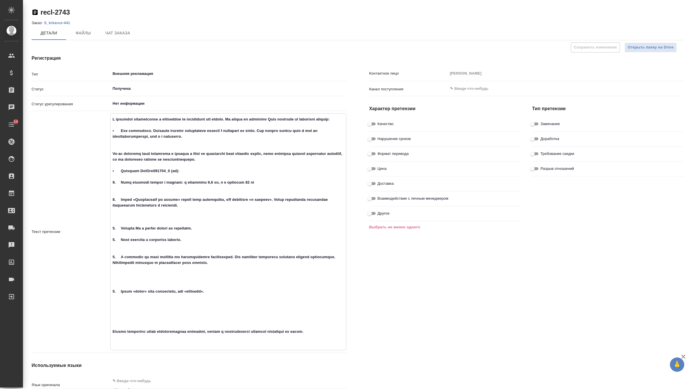
type textarea "x"
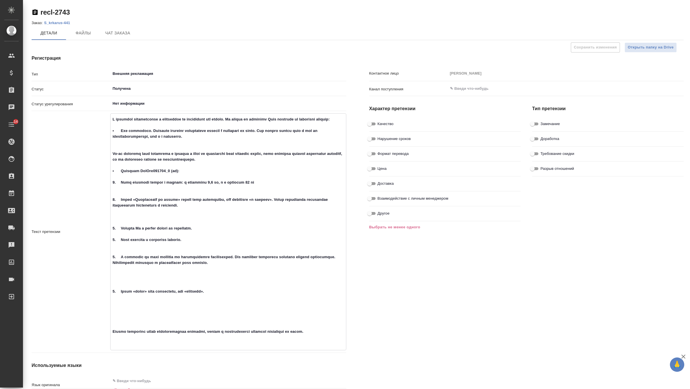
type textarea "x"
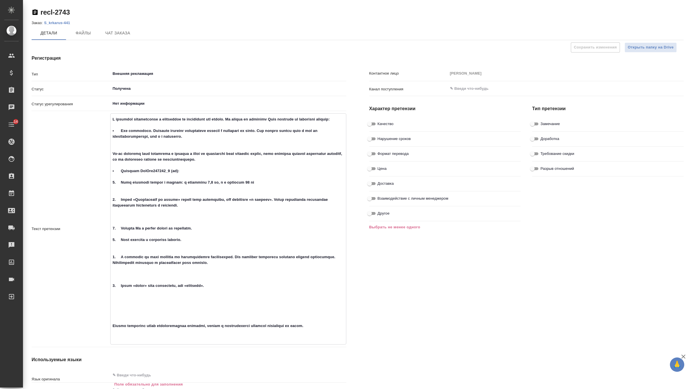
type textarea "В процессе ознакомления с переводами мы обнаружили ряд ошибок. Мы хотели бы обр…"
type textarea "x"
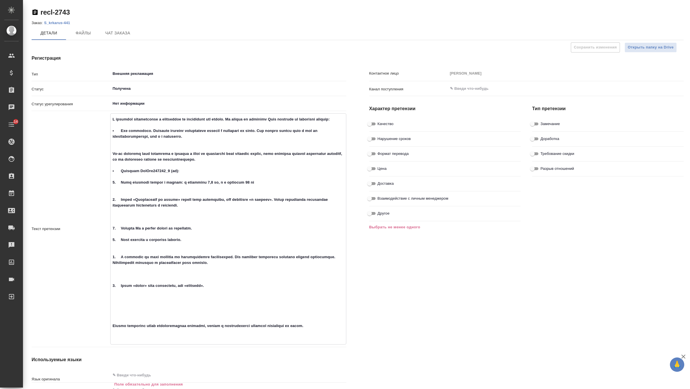
type textarea "x"
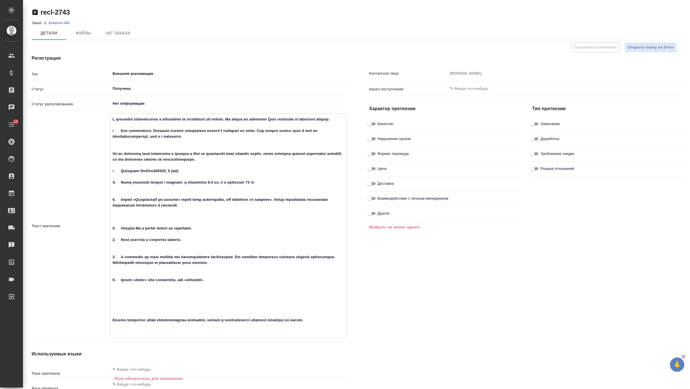
type textarea "В процессе ознакомления с переводами мы обнаружили ряд ошибок. Мы хотели бы обр…"
type textarea "x"
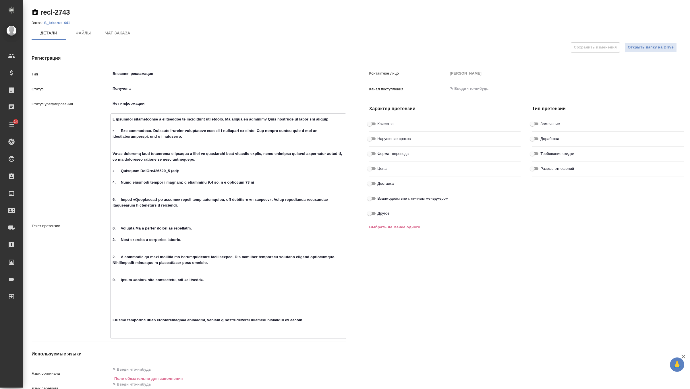
type textarea "x"
click at [161, 322] on textarea at bounding box center [228, 226] width 235 height 222
type textarea "В процессе ознакомления с переводами мы обнаружили ряд ошибок. Мы хотели бы обр…"
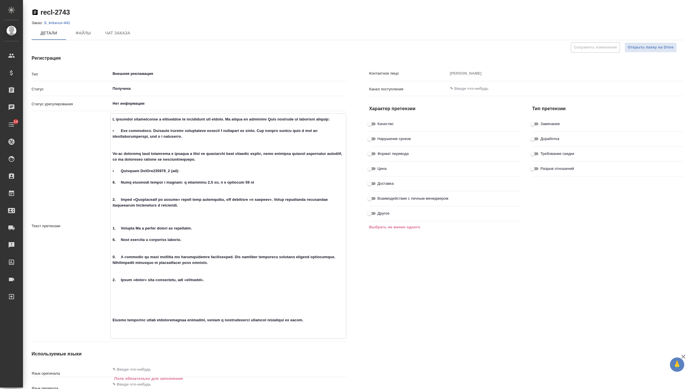
type textarea "x"
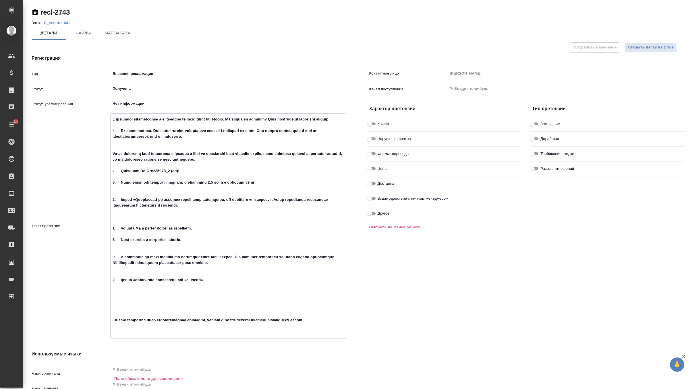
type textarea "x"
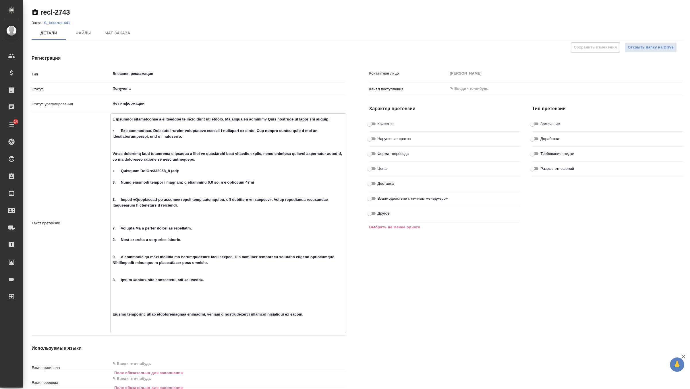
type textarea "В процессе ознакомления с переводами мы обнаружили ряд ошибок. Мы хотели бы обр…"
type textarea "x"
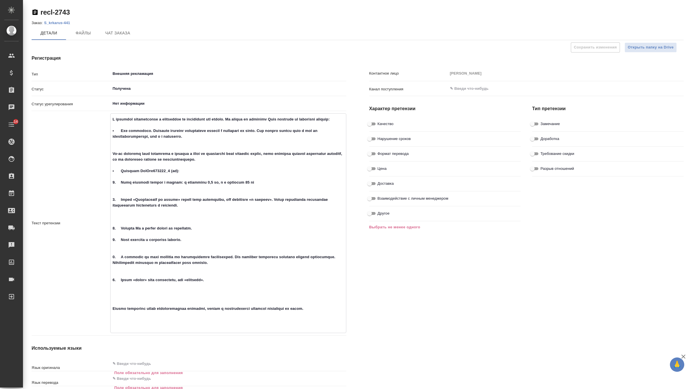
type textarea "x"
type textarea "В процессе ознакомления с переводами мы обнаружили ряд ошибок. Мы хотели бы обр…"
type textarea "x"
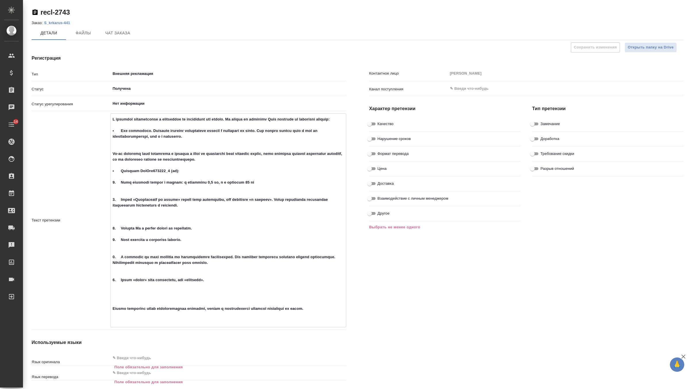
type textarea "x"
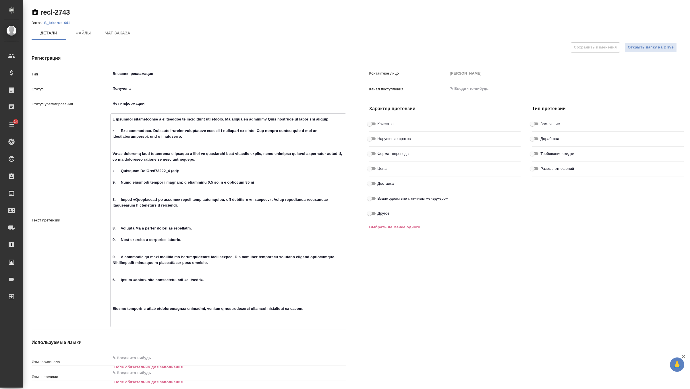
type textarea "x"
type textarea "В процессе ознакомления с переводами мы обнаружили ряд ошибок. Мы хотели бы обр…"
type textarea "x"
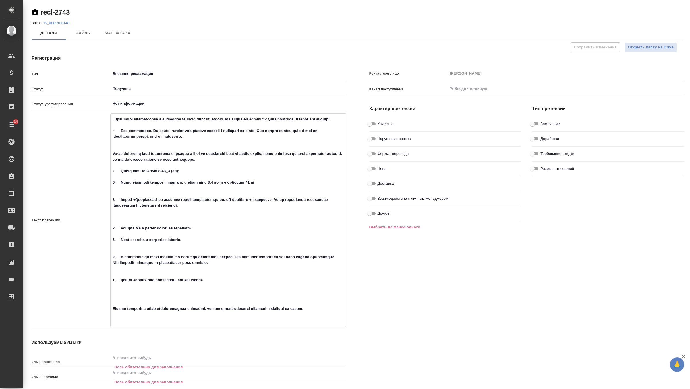
type textarea "x"
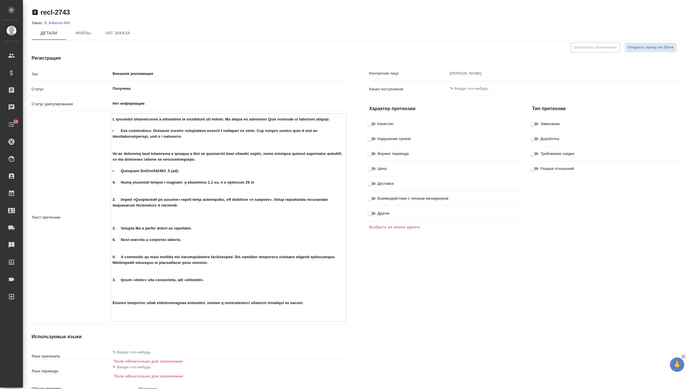
type textarea "В процессе ознакомления с переводами мы обнаружили ряд ошибок. Мы хотели бы обр…"
type textarea "x"
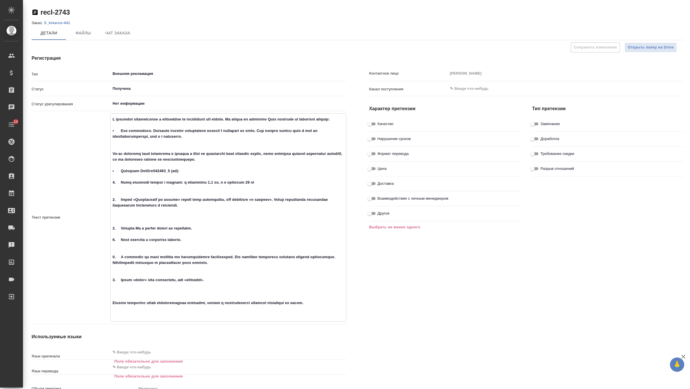
type textarea "x"
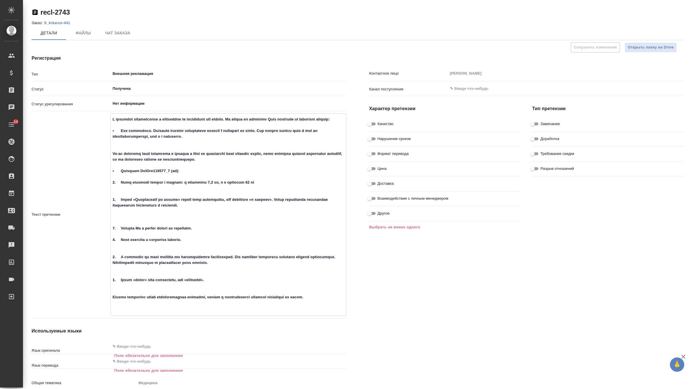
type textarea "В процессе ознакомления с переводами мы обнаружили ряд ошибок. Мы хотели бы обр…"
type textarea "x"
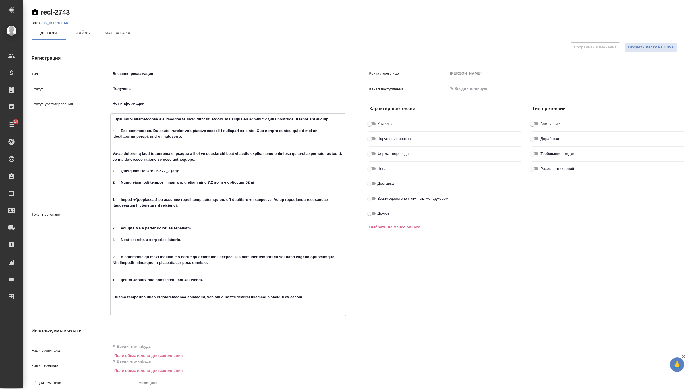
type textarea "x"
click at [131, 154] on textarea at bounding box center [228, 214] width 235 height 199
type textarea "В процессе ознакомления с переводами мы обнаружили ряд ошибок. Мы хотели бы обр…"
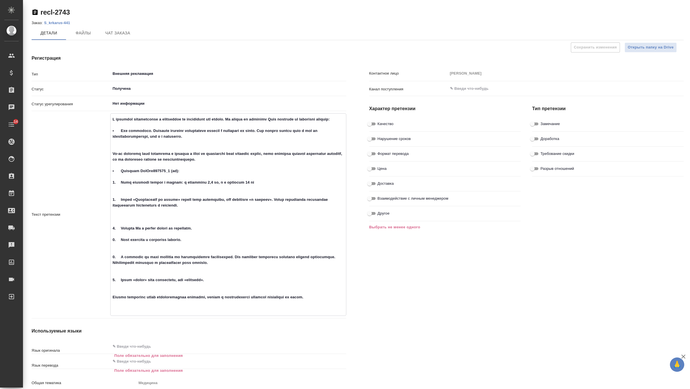
type textarea "x"
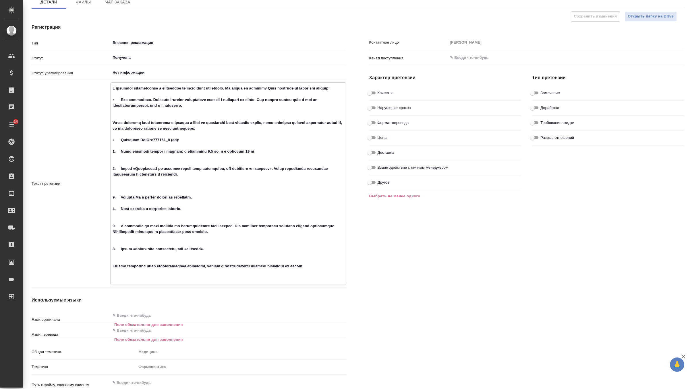
scroll to position [96, 0]
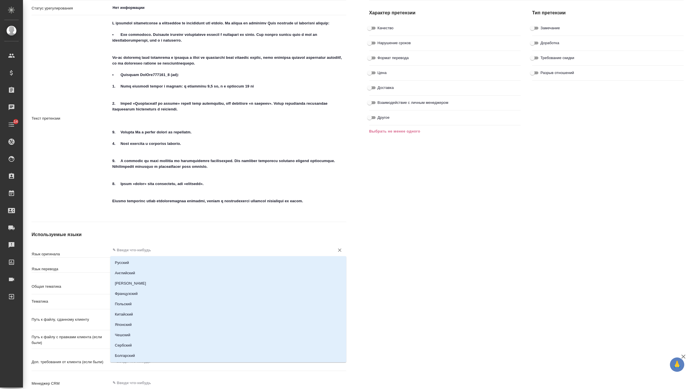
click at [134, 250] on input "text" at bounding box center [218, 250] width 213 height 7
click at [130, 272] on li "Английский" at bounding box center [228, 273] width 236 height 10
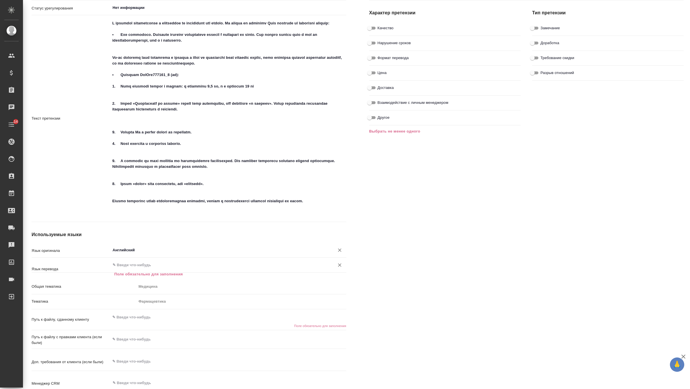
click at [140, 266] on input "text" at bounding box center [218, 265] width 213 height 7
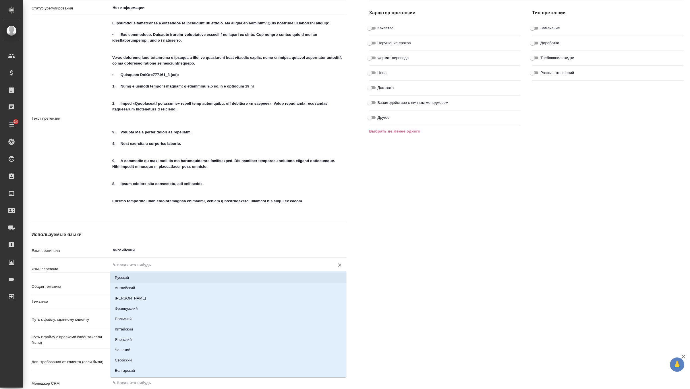
click at [137, 278] on li "Русский" at bounding box center [228, 278] width 236 height 10
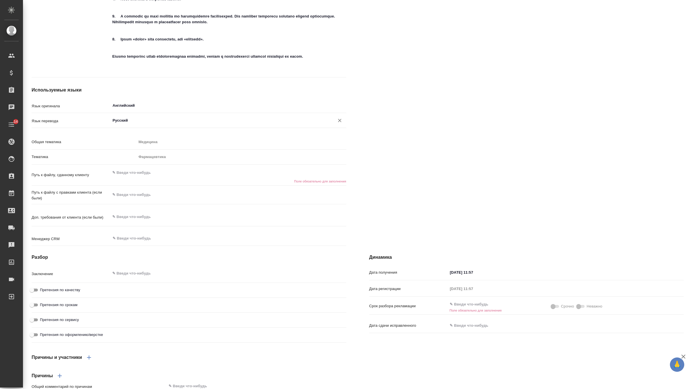
scroll to position [241, 0]
click at [148, 168] on textarea at bounding box center [228, 172] width 236 height 10
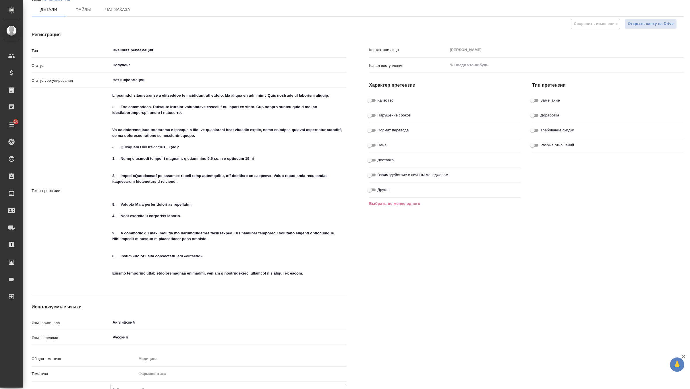
scroll to position [0, 0]
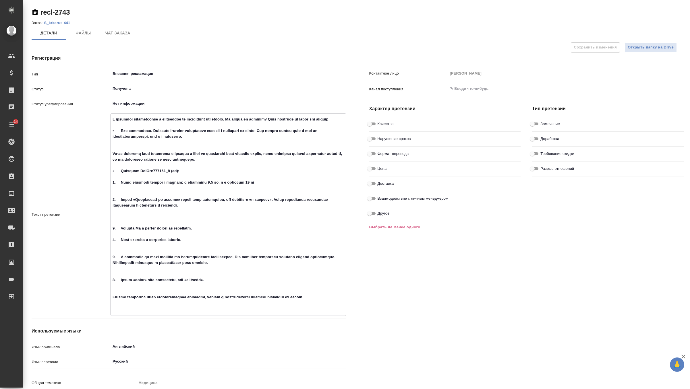
click at [328, 304] on textarea at bounding box center [228, 214] width 235 height 199
click at [336, 301] on textarea at bounding box center [228, 214] width 235 height 199
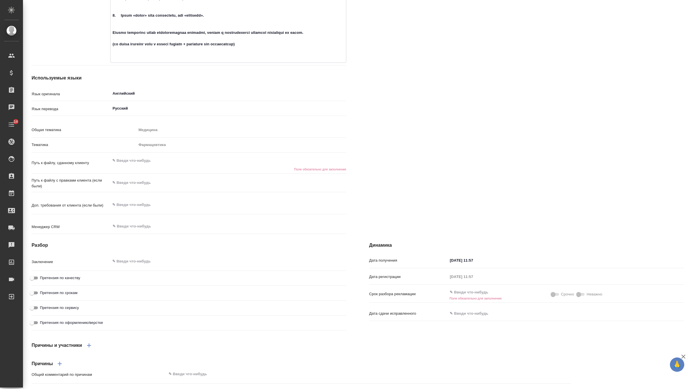
scroll to position [265, 0]
click at [140, 162] on textarea at bounding box center [228, 161] width 236 height 10
paste textarea "https://drive.awatera.com/apps/files/?dir=/Shares/%D0%9E%D0%9E%D0%9E%20%C2%AB%D…"
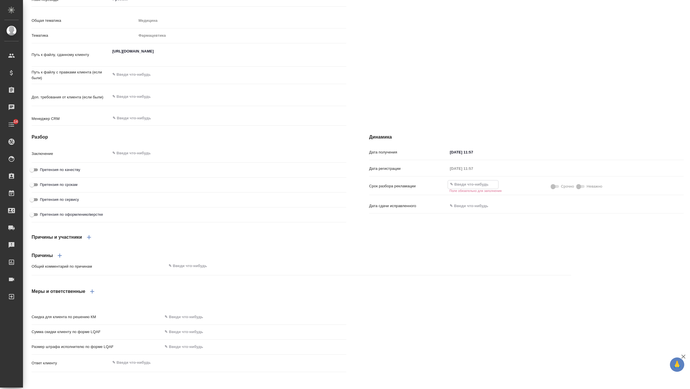
scroll to position [384, 0]
click at [473, 185] on input "text" at bounding box center [473, 185] width 50 height 8
click at [581, 186] on span at bounding box center [580, 186] width 7 height 3
click at [473, 184] on input "text" at bounding box center [473, 184] width 50 height 8
click at [535, 184] on icon "button" at bounding box center [536, 184] width 7 height 7
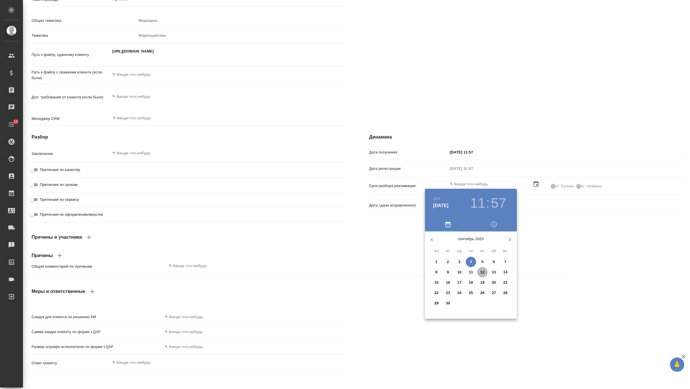
click at [482, 271] on p "12" at bounding box center [482, 273] width 4 height 6
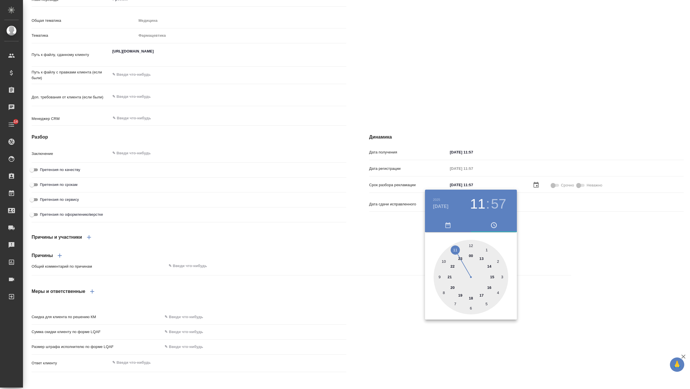
click at [483, 293] on div at bounding box center [471, 277] width 75 height 75
click at [471, 245] on div at bounding box center [471, 277] width 75 height 75
click at [445, 206] on h4 "сент. 12" at bounding box center [441, 206] width 16 height 7
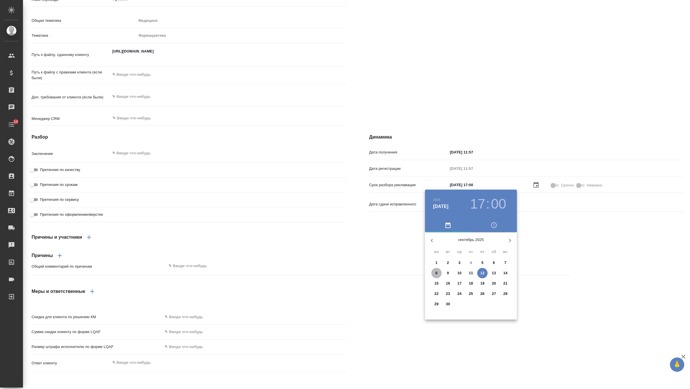
click at [437, 274] on p "8" at bounding box center [436, 273] width 2 height 6
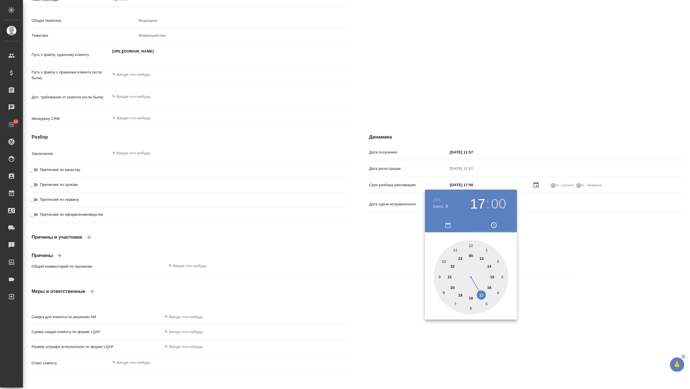
click at [563, 211] on div at bounding box center [345, 194] width 690 height 389
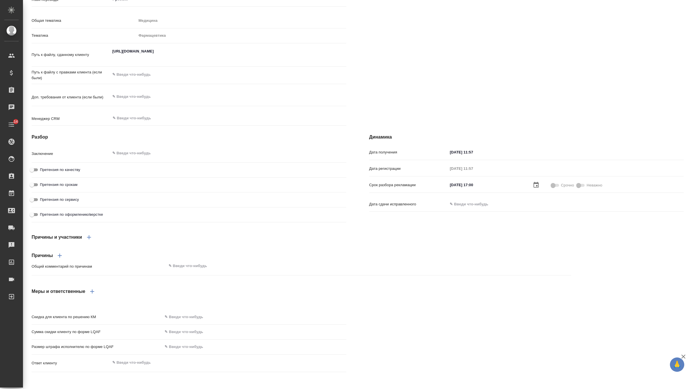
click at [580, 186] on span at bounding box center [580, 185] width 7 height 3
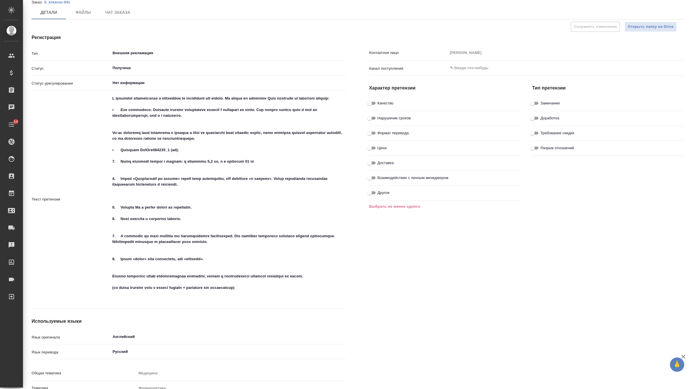
scroll to position [0, 0]
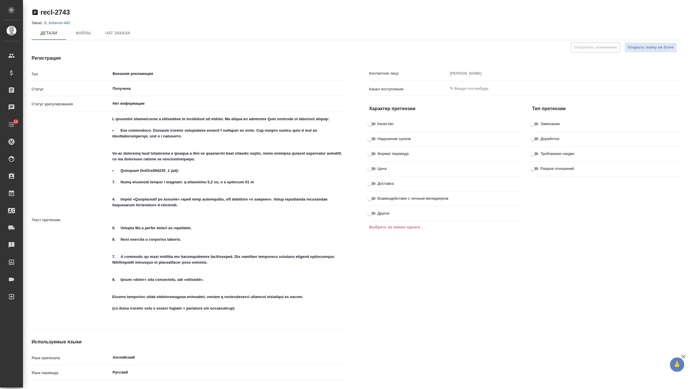
click at [595, 50] on div "Контактное лицо Иванова Марина Канал поступления ​ Характер претензии Качество …" at bounding box center [527, 278] width 338 height 470
click at [646, 48] on span "Открыть папку на Drive" at bounding box center [651, 47] width 46 height 7
click at [462, 89] on input "text" at bounding box center [555, 88] width 213 height 7
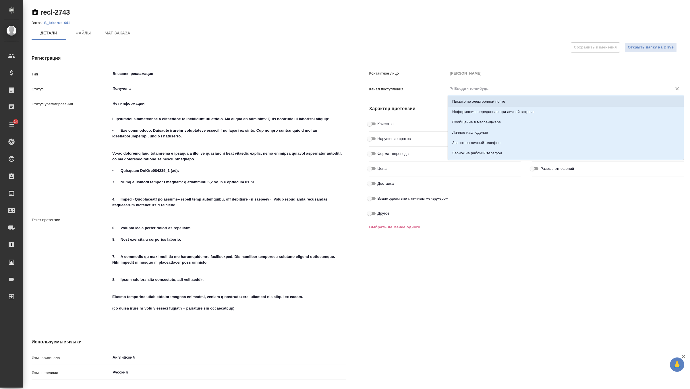
click at [468, 102] on p "Письмо по электронной почте" at bounding box center [478, 102] width 53 height 6
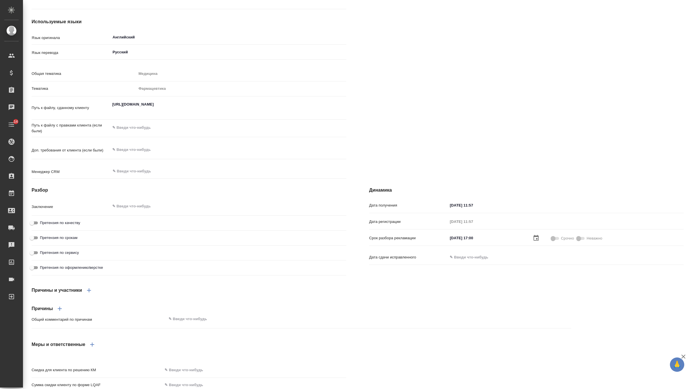
scroll to position [325, 0]
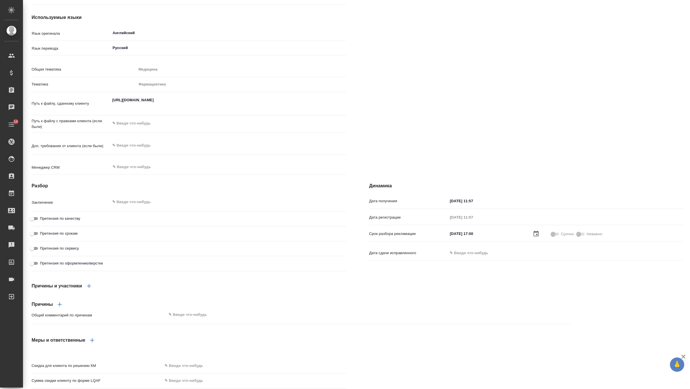
click at [142, 150] on textarea at bounding box center [228, 146] width 236 height 10
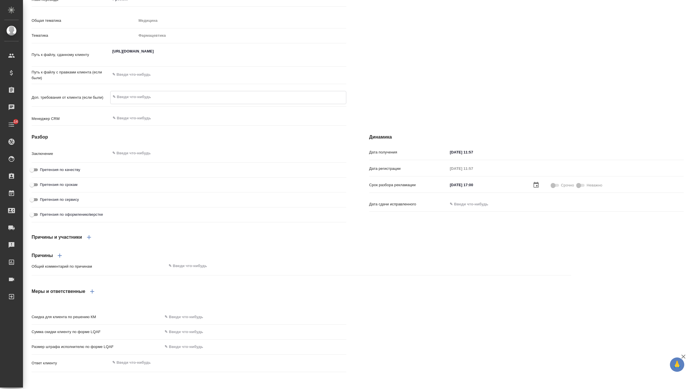
scroll to position [380, 0]
click at [36, 173] on input "Претензия по качеству" at bounding box center [32, 170] width 21 height 7
click at [36, 173] on input "Претензия по качеству" at bounding box center [36, 170] width 21 height 7
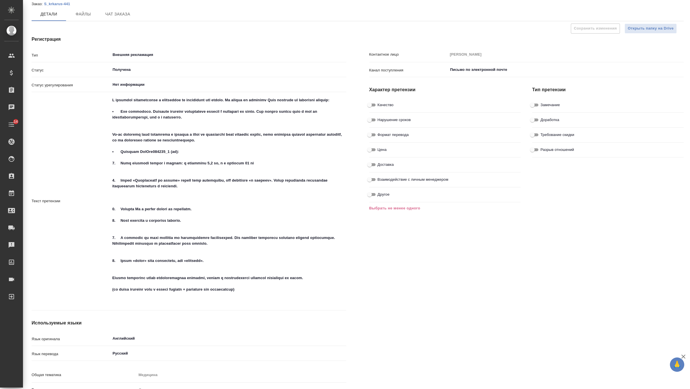
scroll to position [0, 0]
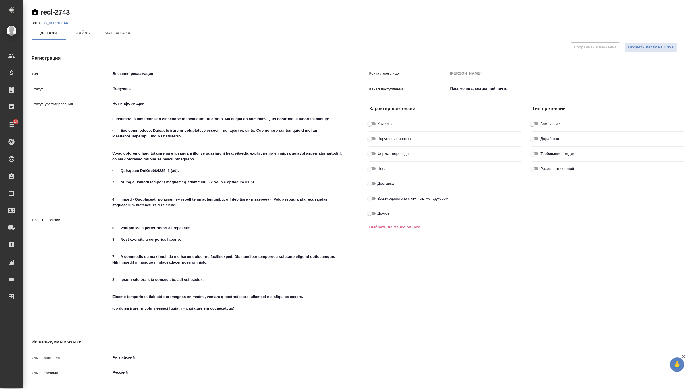
click at [371, 125] on input "Качество" at bounding box center [369, 124] width 21 height 7
click at [537, 123] on input "Замечание" at bounding box center [532, 124] width 21 height 7
click at [610, 51] on span "Сохранить изменения" at bounding box center [595, 47] width 43 height 7
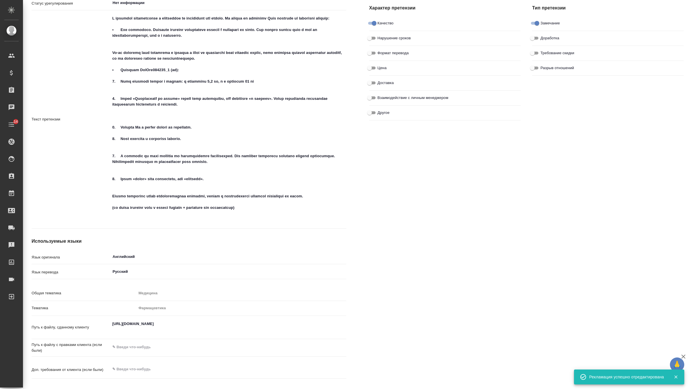
scroll to position [13, 0]
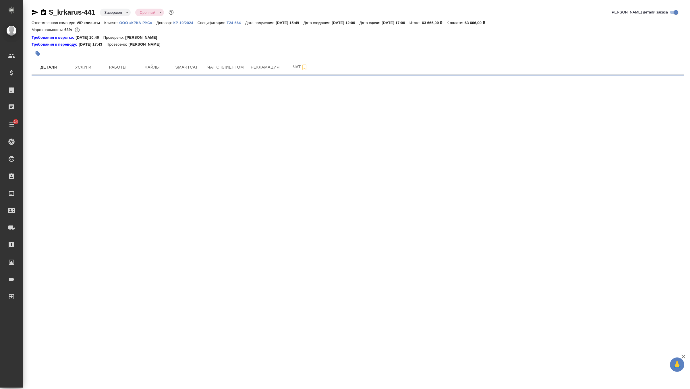
select select "RU"
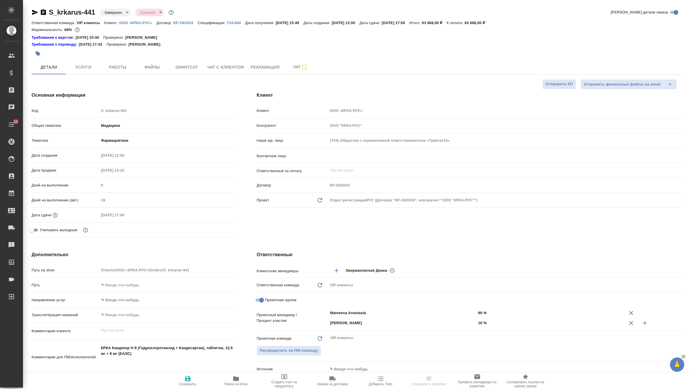
type textarea "x"
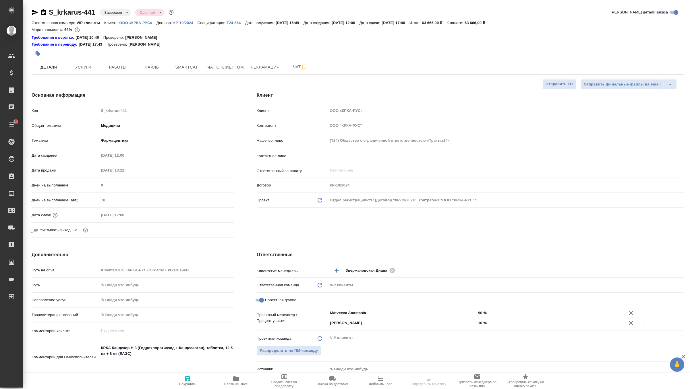
type textarea "x"
click at [90, 55] on div at bounding box center [249, 53] width 435 height 13
click at [88, 66] on span "Услуги" at bounding box center [83, 67] width 28 height 7
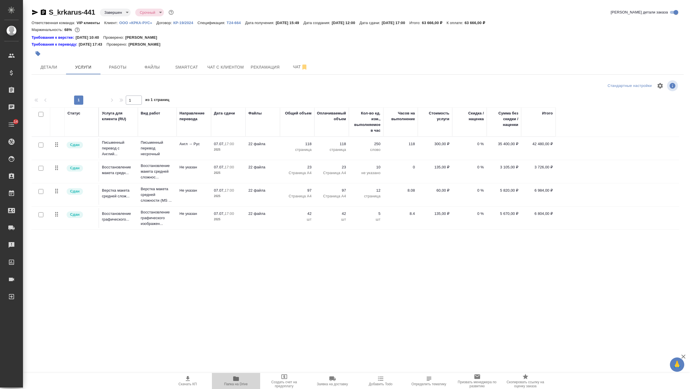
click at [237, 377] on icon "button" at bounding box center [236, 379] width 7 height 7
click at [49, 70] on span "Детали" at bounding box center [49, 67] width 28 height 7
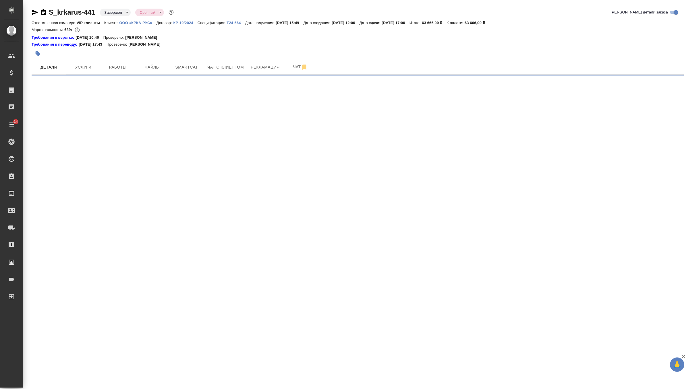
select select "RU"
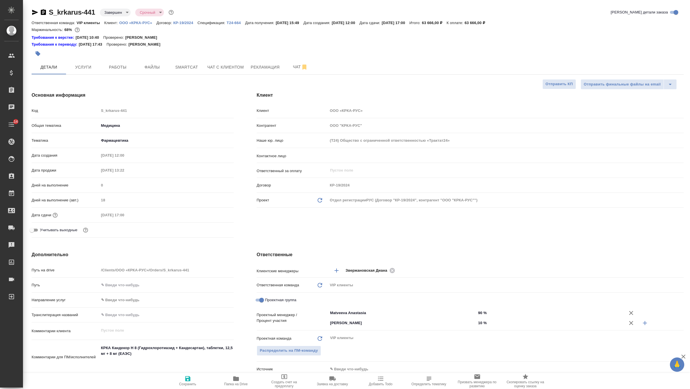
type textarea "x"
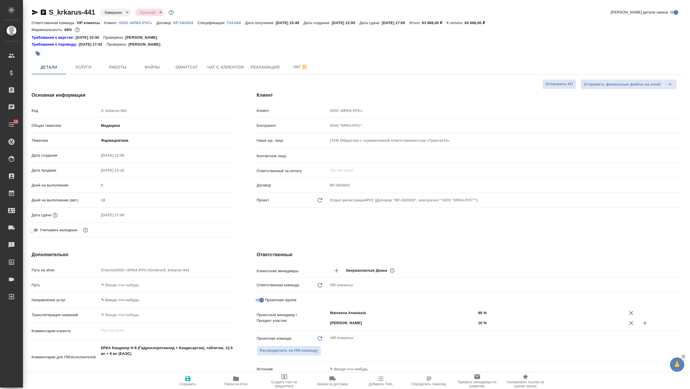
type textarea "x"
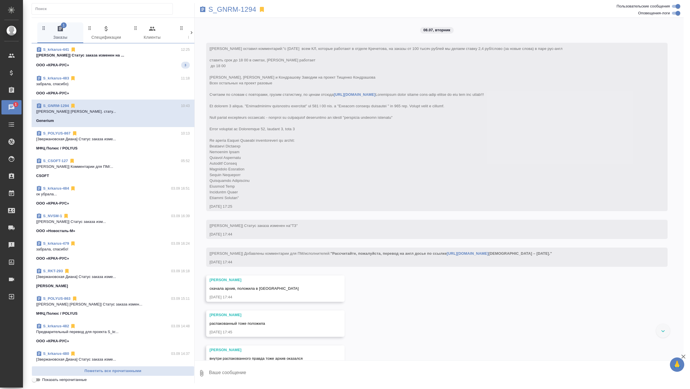
click at [169, 57] on p "[Грабко Мария] Статус заказа изменен на ..." at bounding box center [113, 56] width 154 height 6
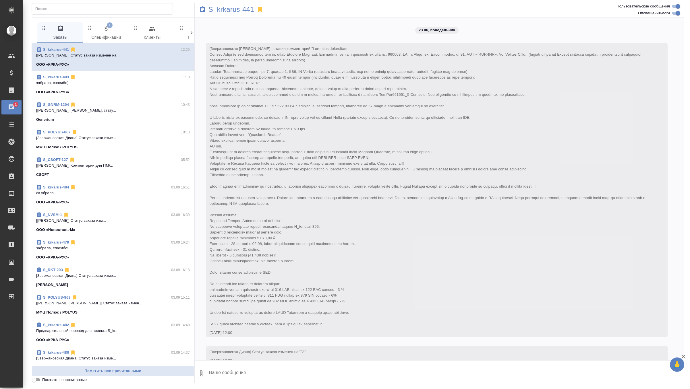
scroll to position [9377, 0]
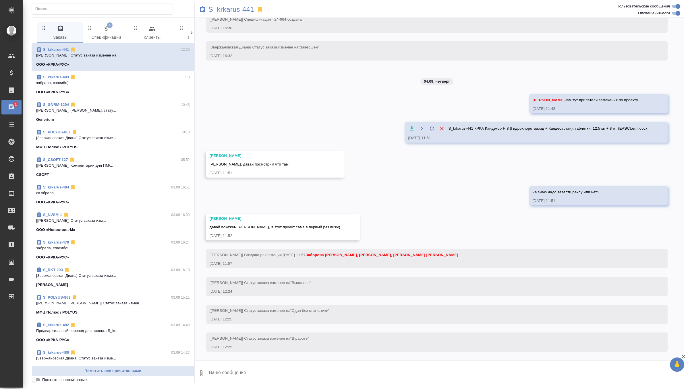
click at [103, 34] on span "1 Спецификации" at bounding box center [106, 33] width 39 height 16
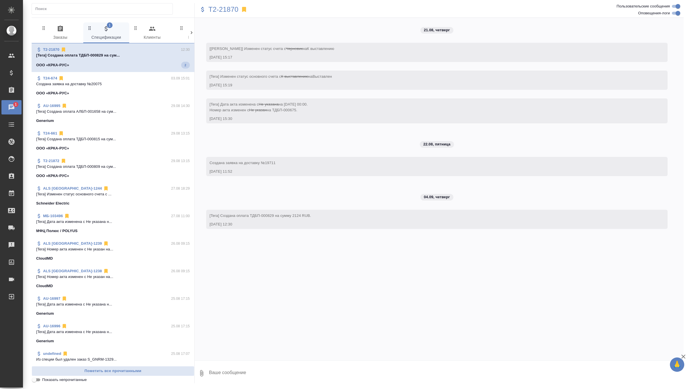
scroll to position [0, 0]
click at [59, 31] on icon "button" at bounding box center [60, 28] width 7 height 7
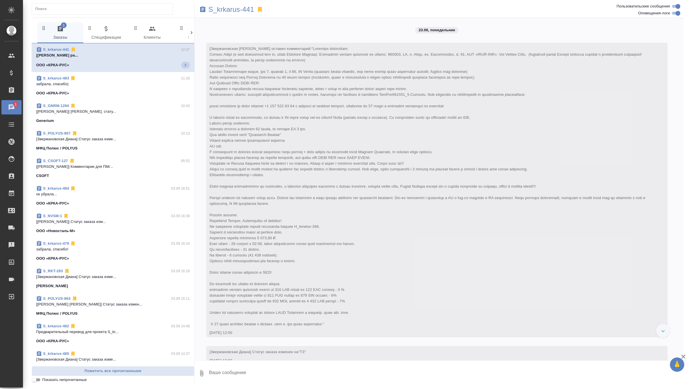
scroll to position [9461, 0]
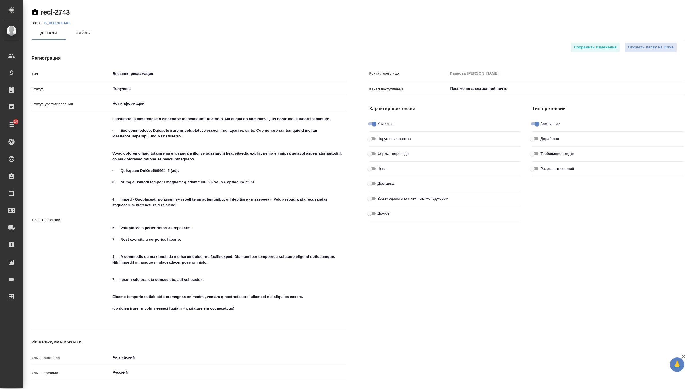
type textarea "x"
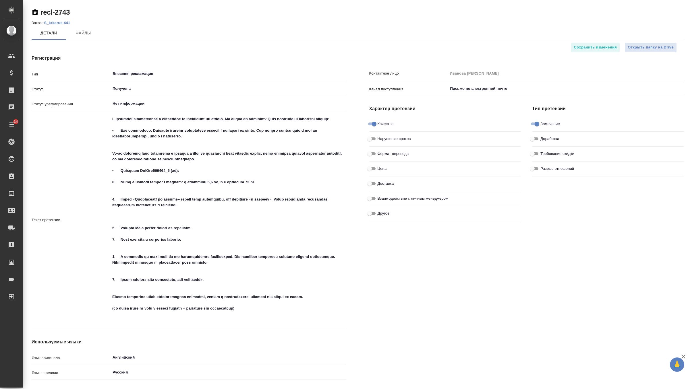
type textarea "x"
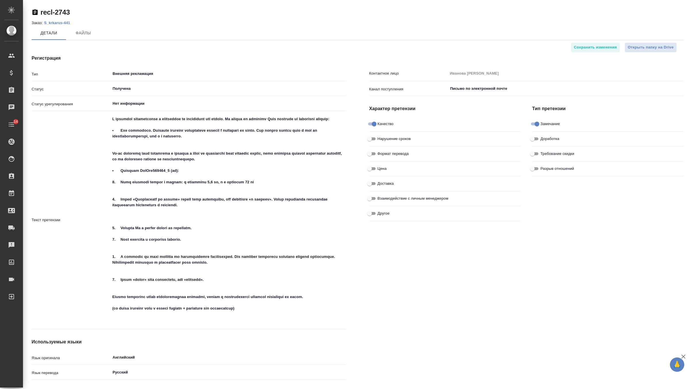
type textarea "x"
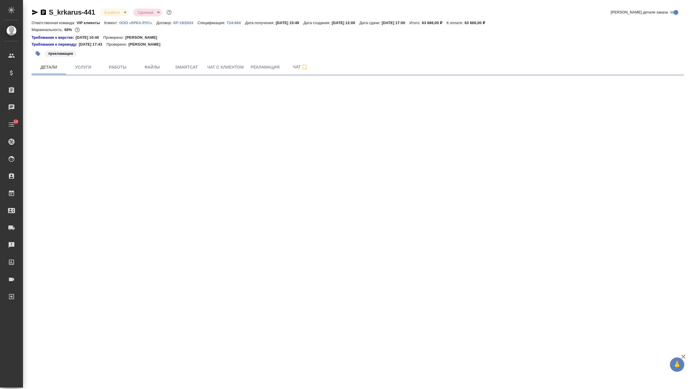
select select "RU"
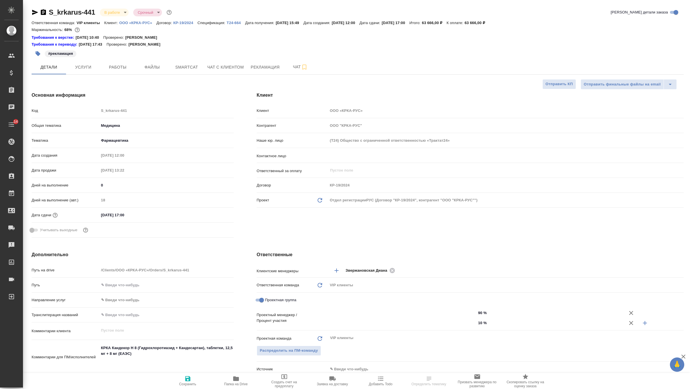
type textarea "x"
type input "Matveeva Anastasia"
type input "Горшкова Валентина"
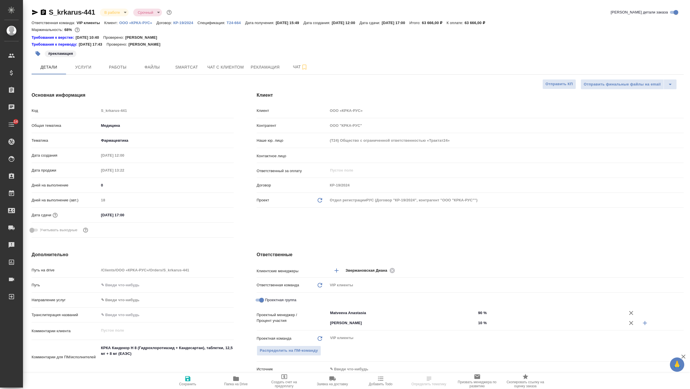
type input "Каирова Бэлла"
type textarea "x"
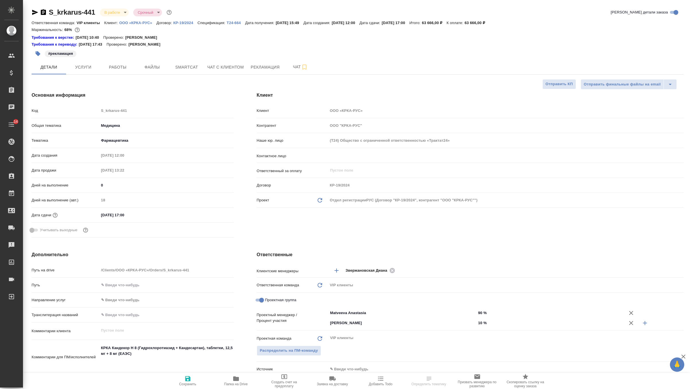
type textarea "x"
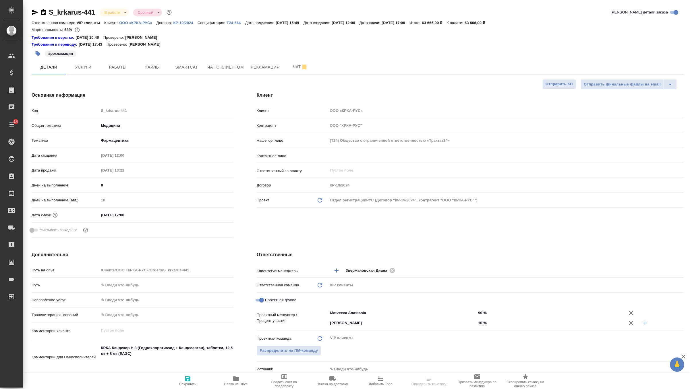
type textarea "x"
select select "RU"
type textarea "x"
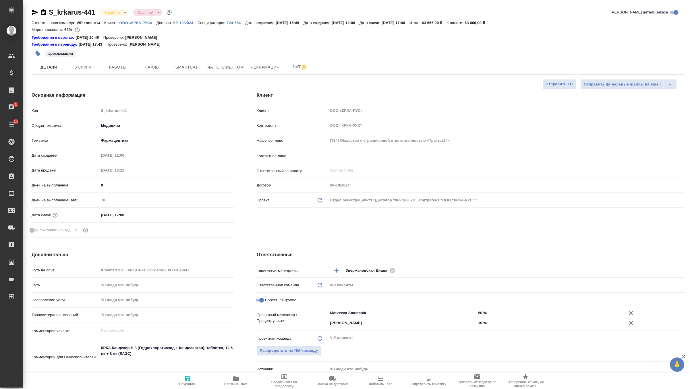
type textarea "x"
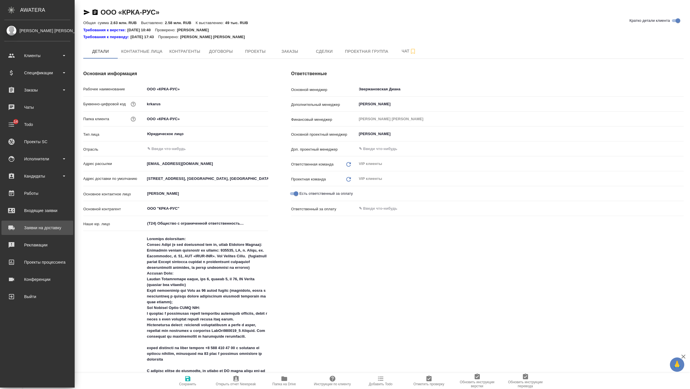
click at [25, 228] on div "Заявки на доставку" at bounding box center [37, 228] width 66 height 9
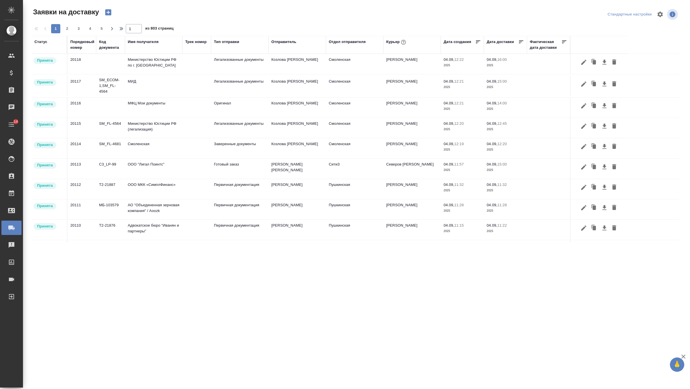
click at [111, 13] on icon "button" at bounding box center [108, 12] width 6 height 6
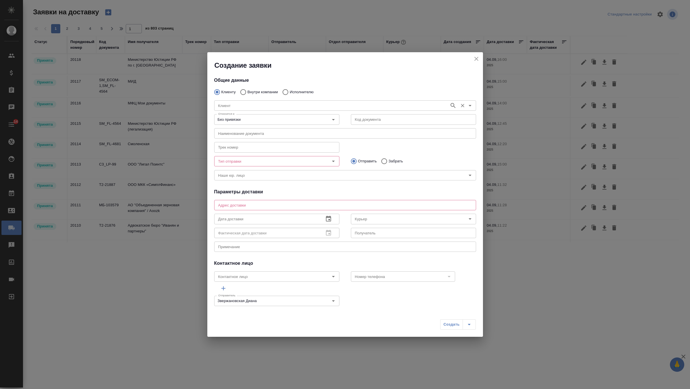
click at [252, 105] on input "Клиент" at bounding box center [331, 105] width 231 height 7
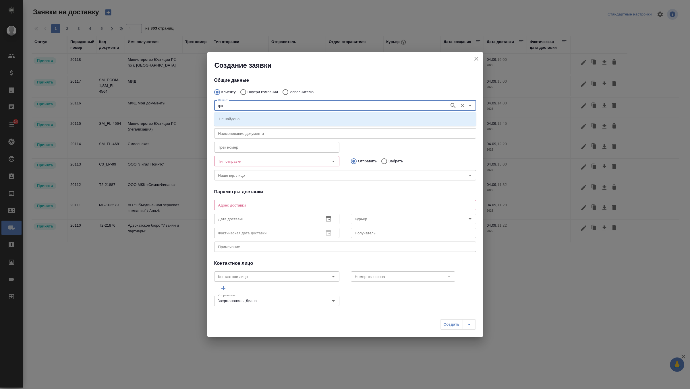
type input "крка"
click at [455, 107] on icon "button" at bounding box center [453, 105] width 7 height 7
click at [421, 119] on li "ООО «КРКА-РУС»" at bounding box center [345, 119] width 262 height 10
type input "ООО «КРКА-РУС»"
type textarea "Москва Головинское шоссе, дом 5, корпус 1, эт 22, БЦ Водный"
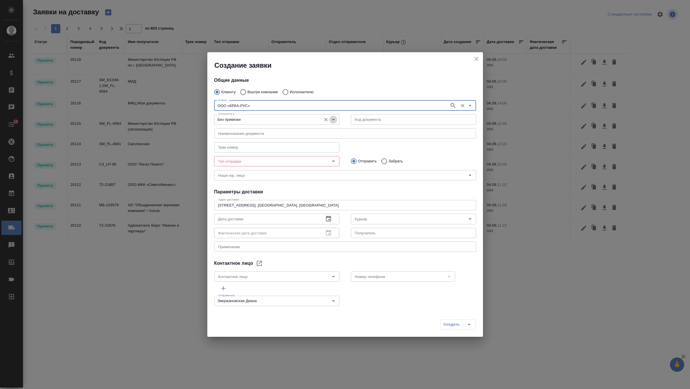
click at [330, 118] on icon "Open" at bounding box center [333, 119] width 7 height 7
type input "ООО «КРКА-РУС»"
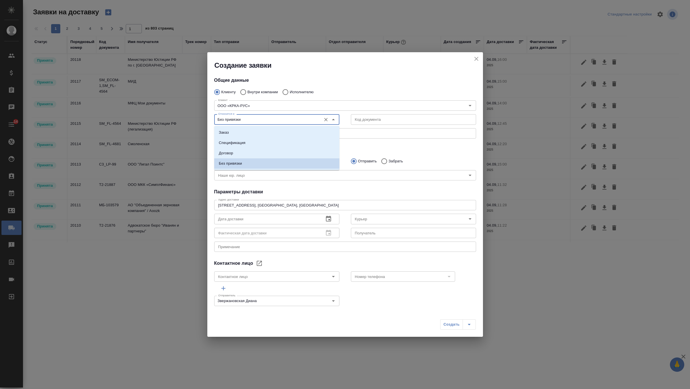
click at [299, 158] on li "Без привязки" at bounding box center [276, 163] width 125 height 10
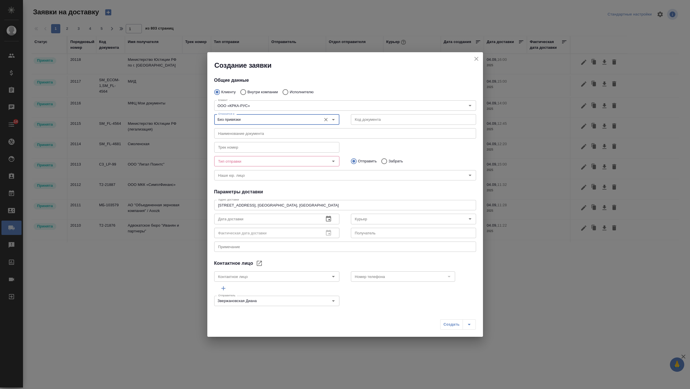
click at [333, 121] on icon "Open" at bounding box center [333, 119] width 7 height 7
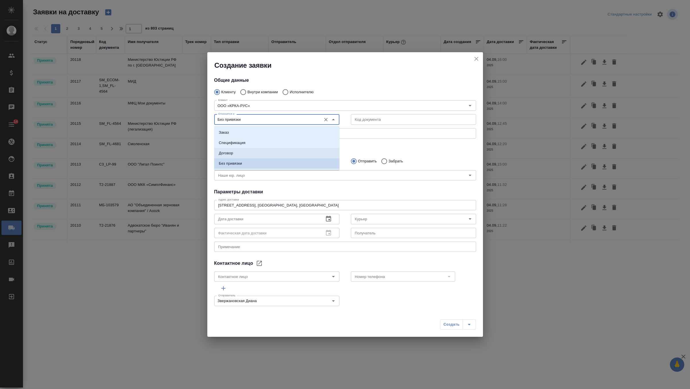
click at [296, 153] on li "Договор" at bounding box center [276, 153] width 125 height 10
type input "Договор"
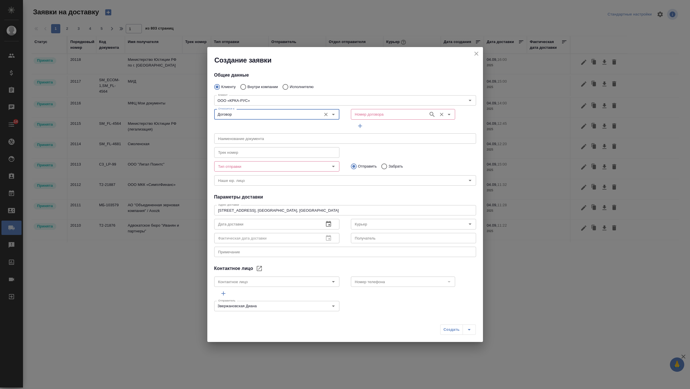
click at [376, 114] on input "Номер договора" at bounding box center [389, 114] width 73 height 7
click at [432, 116] on icon "button" at bounding box center [432, 114] width 7 height 7
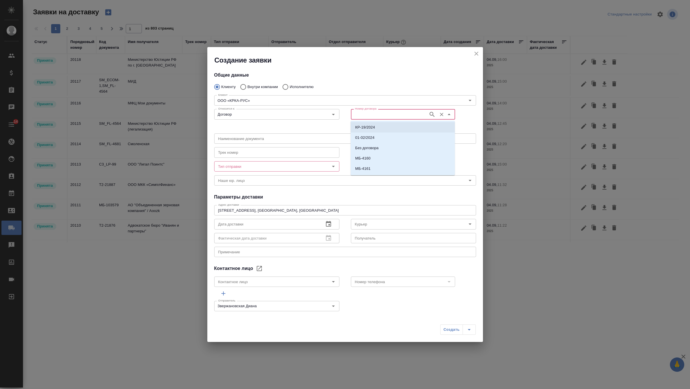
click at [442, 115] on icon "Очистить" at bounding box center [442, 115] width 6 height 6
click at [460, 118] on div at bounding box center [465, 114] width 21 height 14
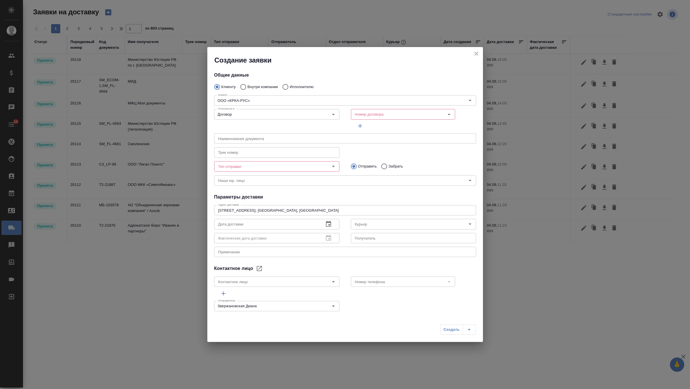
click at [360, 127] on icon "button" at bounding box center [360, 126] width 4 height 4
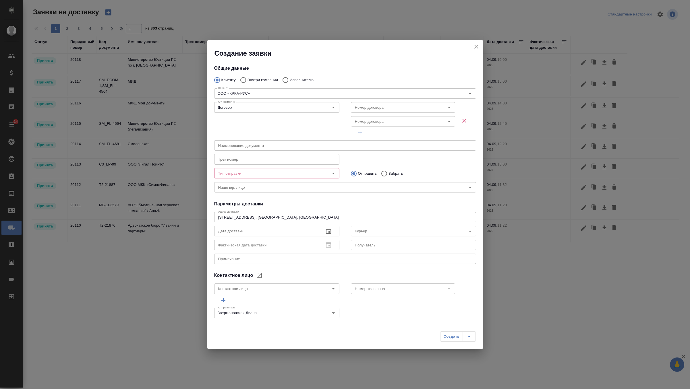
click at [465, 118] on icon "button" at bounding box center [464, 120] width 7 height 7
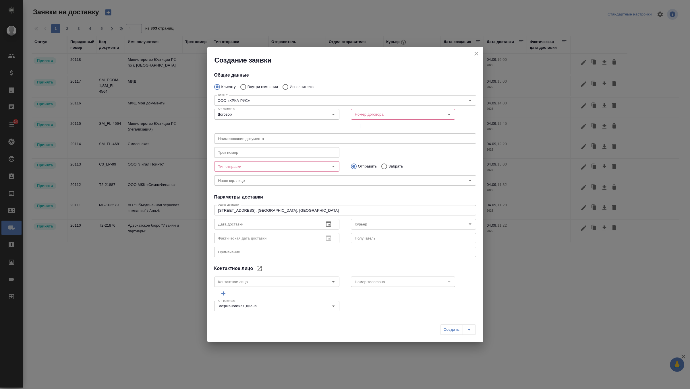
click at [277, 139] on input "text" at bounding box center [345, 139] width 262 height 10
type input "Подписанный договор между КРКА Фарма и Монблан"
click at [383, 165] on input "Забрать" at bounding box center [383, 167] width 10 height 12
radio input "true"
click at [336, 167] on icon "Open" at bounding box center [333, 166] width 7 height 7
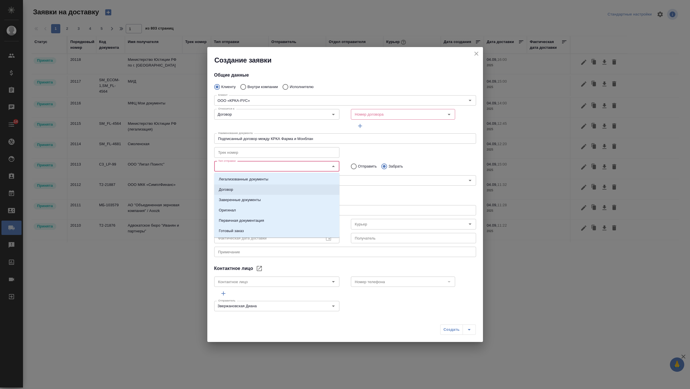
click at [301, 189] on li "Договор" at bounding box center [276, 190] width 125 height 10
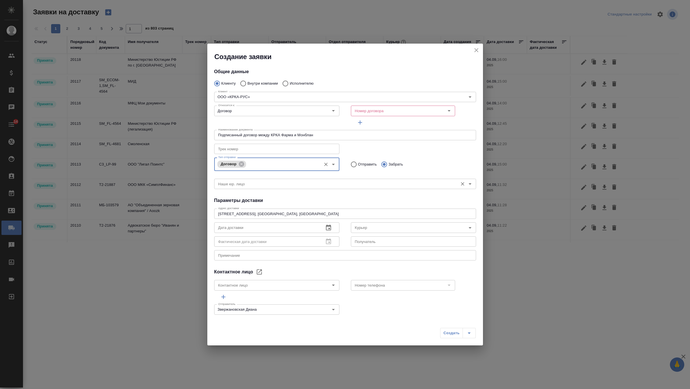
click at [323, 190] on div "Наше юр. лицо Наше юр. лицо" at bounding box center [345, 184] width 262 height 14
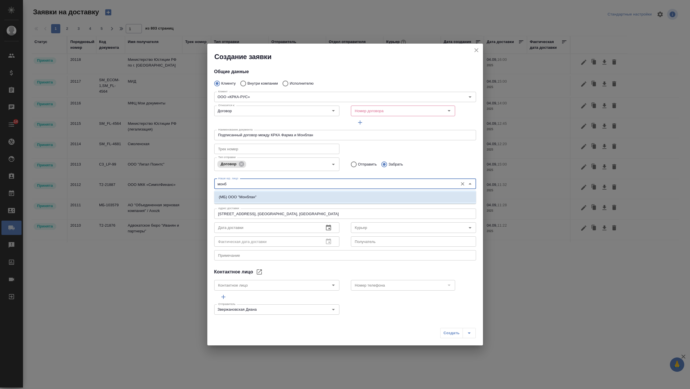
click at [306, 196] on li "(МБ) ООО "Монблан"" at bounding box center [345, 197] width 262 height 10
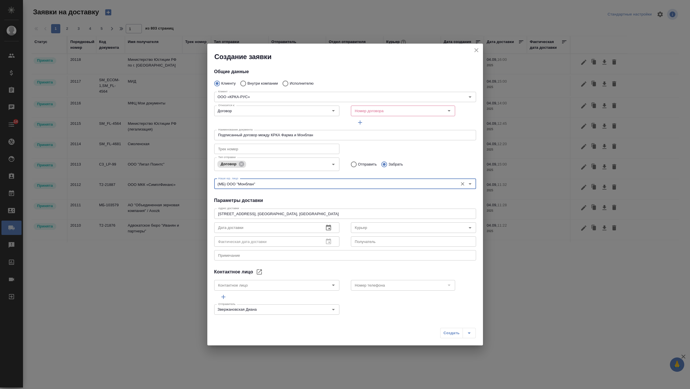
type input "(МБ) ООО "Монблан""
click at [330, 229] on icon "button" at bounding box center [328, 228] width 5 height 6
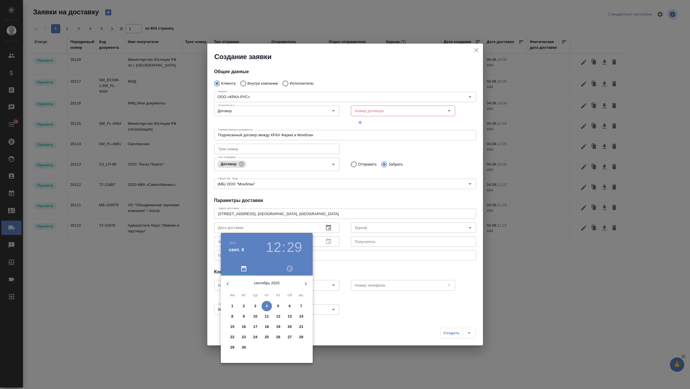
click at [280, 306] on span "5" at bounding box center [278, 306] width 10 height 6
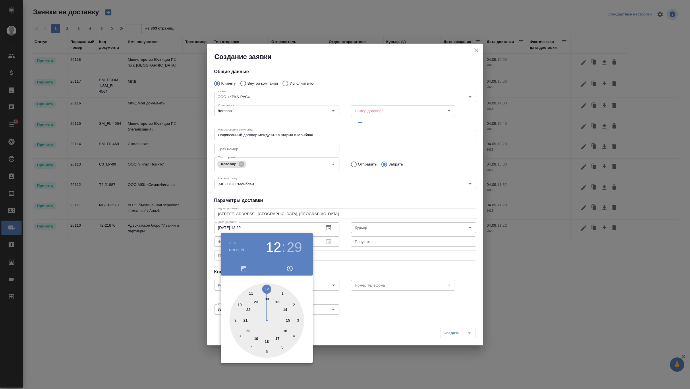
click at [277, 302] on div at bounding box center [266, 320] width 75 height 75
click at [266, 286] on div at bounding box center [266, 320] width 75 height 75
type input "05.09.2025 13:00"
drag, startPoint x: 343, startPoint y: 266, endPoint x: 385, endPoint y: 230, distance: 55.2
click at [343, 266] on div at bounding box center [345, 194] width 690 height 389
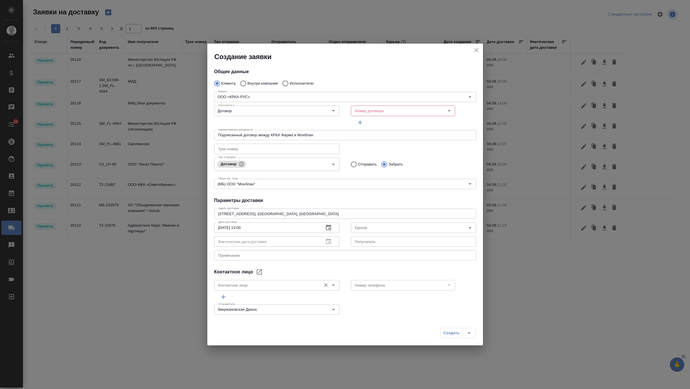
click at [292, 286] on input "Контактное лицо" at bounding box center [267, 285] width 103 height 7
click at [279, 310] on li "Ложкомоева Нина" at bounding box center [276, 309] width 125 height 10
type input "Ложкомоева Нина"
click at [394, 285] on input "Номер телефона" at bounding box center [394, 285] width 82 height 7
click at [385, 298] on p "+7 (495) 981 -10-95" at bounding box center [372, 299] width 34 height 6
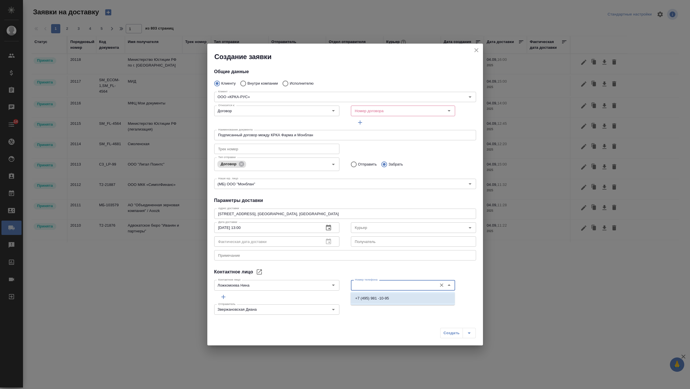
type input "+7 (495) 981 -10-95"
click at [399, 107] on input "Номер договора" at bounding box center [389, 110] width 73 height 7
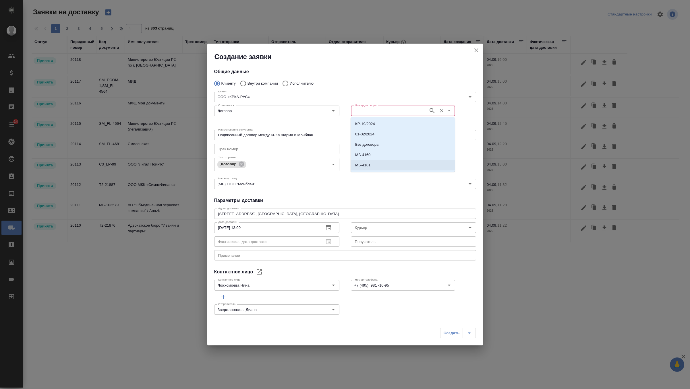
click at [380, 164] on li "МБ-4161" at bounding box center [403, 165] width 104 height 10
type input "МБ-4161"
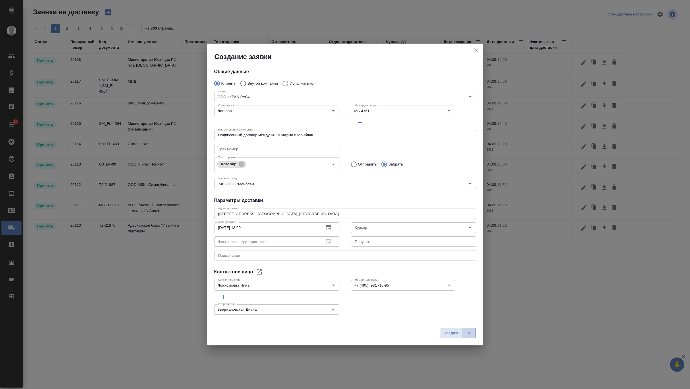
click at [468, 334] on icon "split button" at bounding box center [469, 333] width 7 height 7
click at [463, 323] on li "Создать и скачать" at bounding box center [458, 321] width 41 height 9
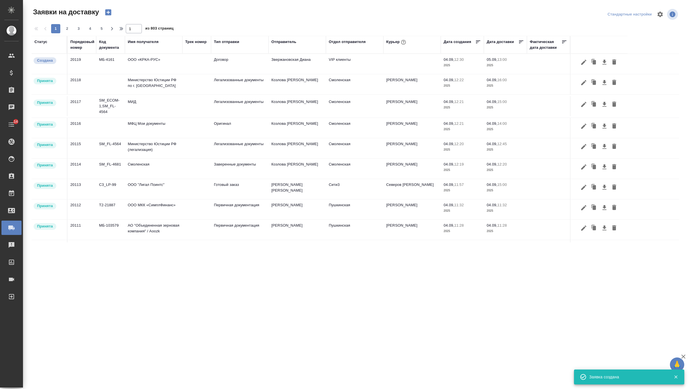
click at [176, 61] on td "ООО «КРКА-РУС»" at bounding box center [153, 64] width 57 height 20
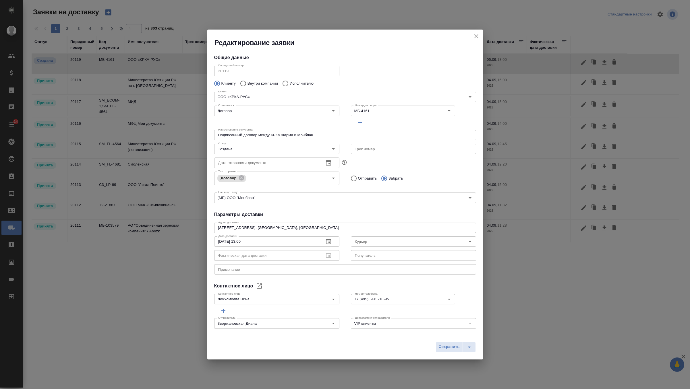
drag, startPoint x: 477, startPoint y: 36, endPoint x: 349, endPoint y: 4, distance: 131.8
click at [477, 36] on icon "close" at bounding box center [476, 36] width 7 height 7
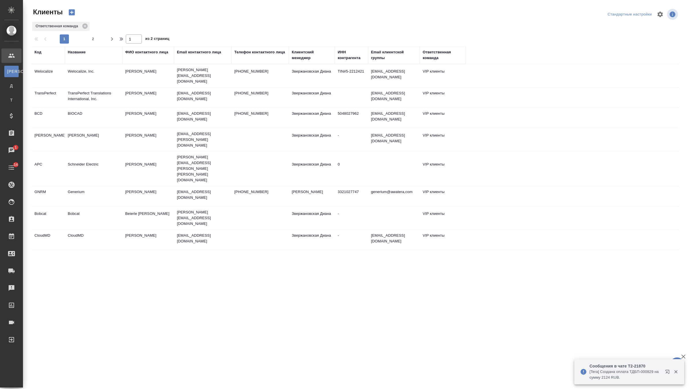
select select "RU"
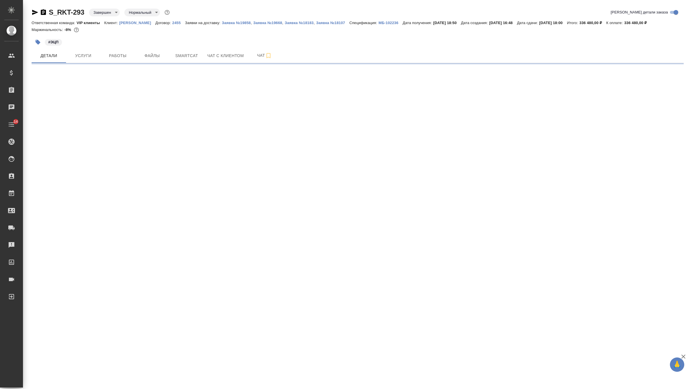
select select "RU"
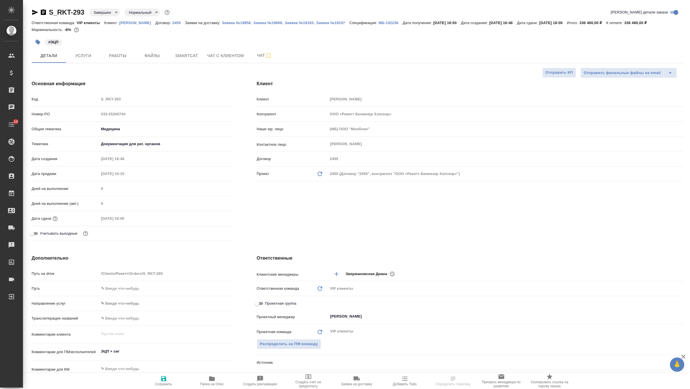
type textarea "x"
